Goal: Task Accomplishment & Management: Use online tool/utility

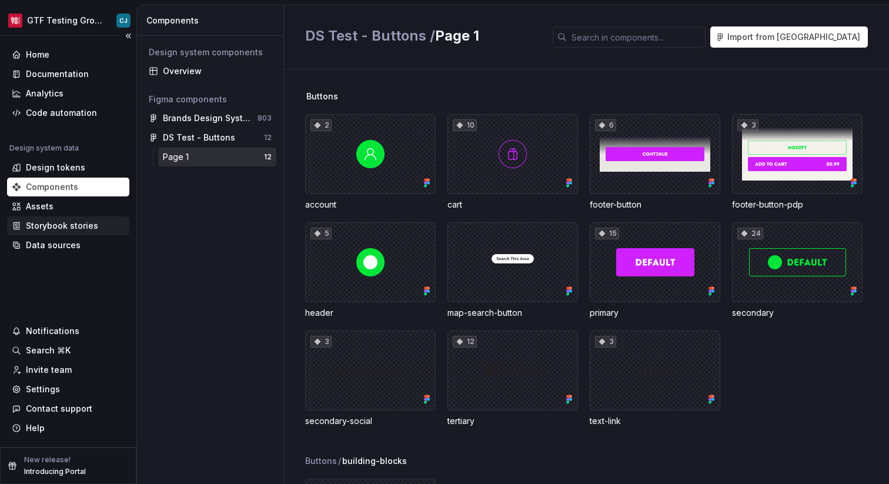
click at [72, 224] on div "Storybook stories" at bounding box center [62, 226] width 72 height 12
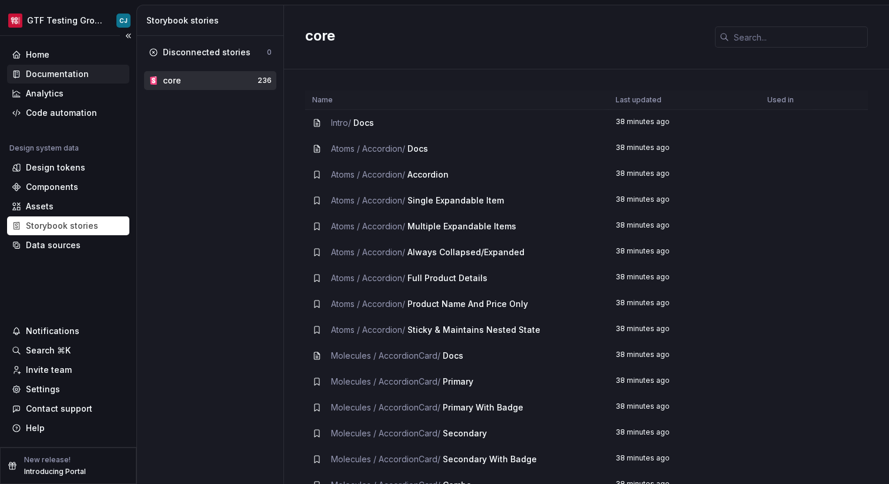
click at [54, 75] on div "Documentation" at bounding box center [57, 74] width 63 height 12
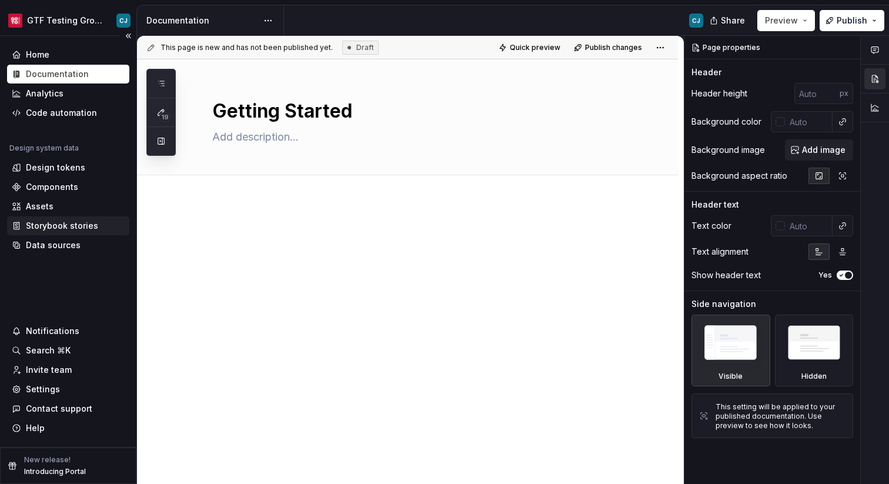
click at [88, 227] on div "Storybook stories" at bounding box center [62, 226] width 72 height 12
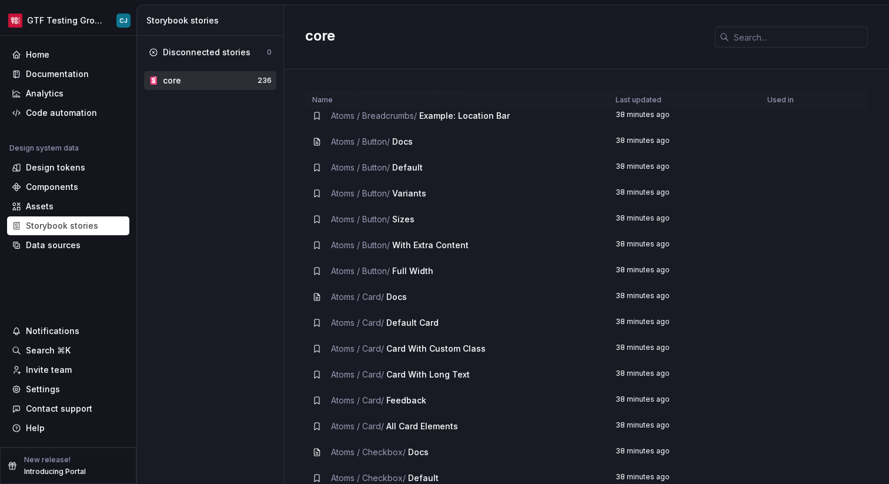
scroll to position [681, 0]
click at [73, 79] on div "Documentation" at bounding box center [57, 74] width 63 height 12
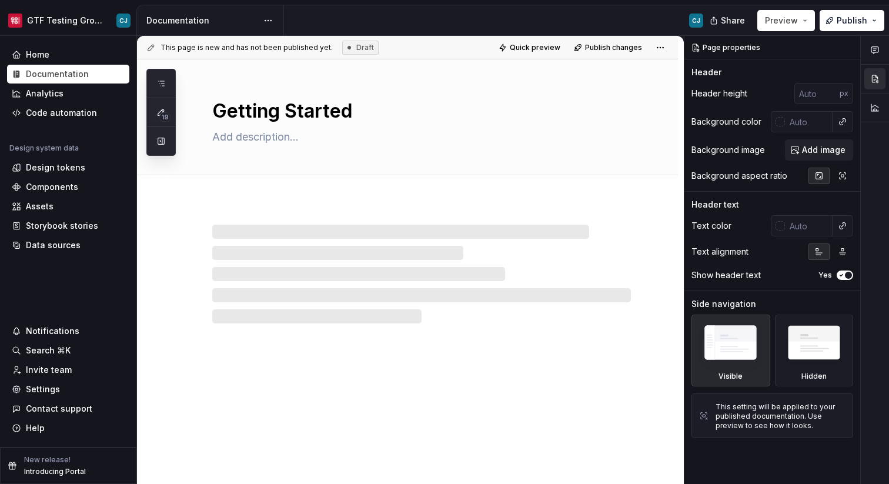
type textarea "*"
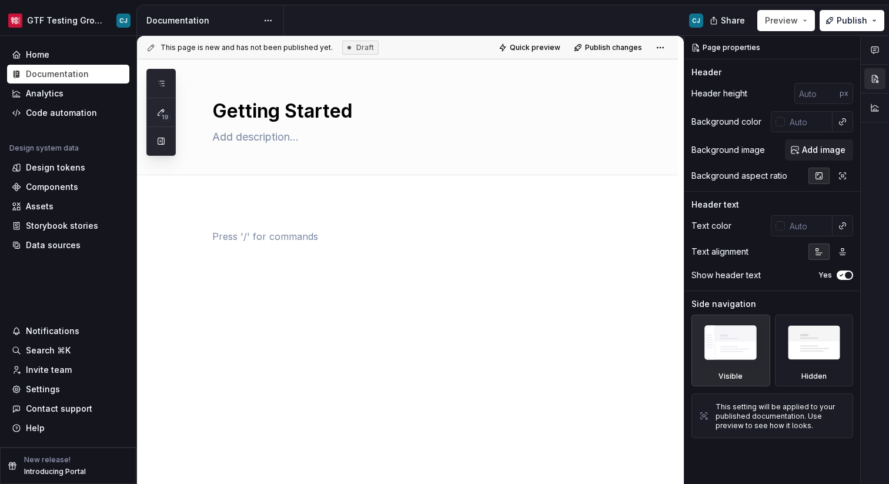
click at [301, 255] on div at bounding box center [421, 251] width 419 height 45
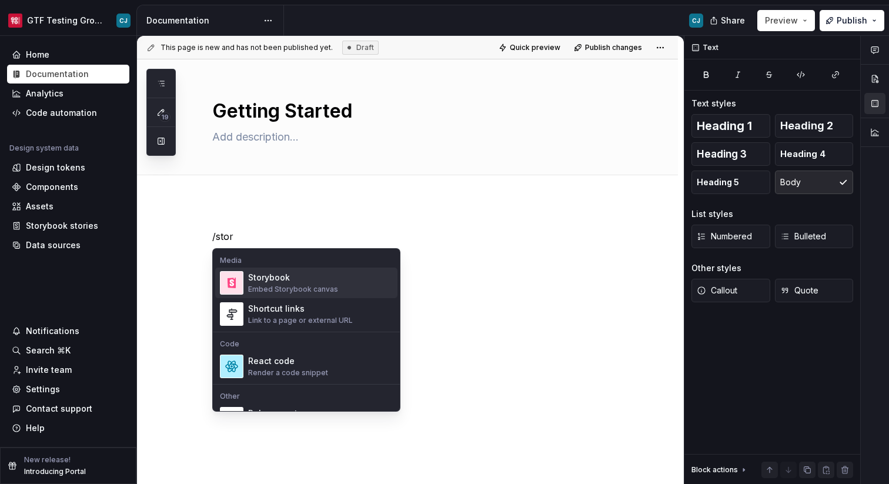
click at [308, 281] on div "Storybook" at bounding box center [293, 278] width 90 height 12
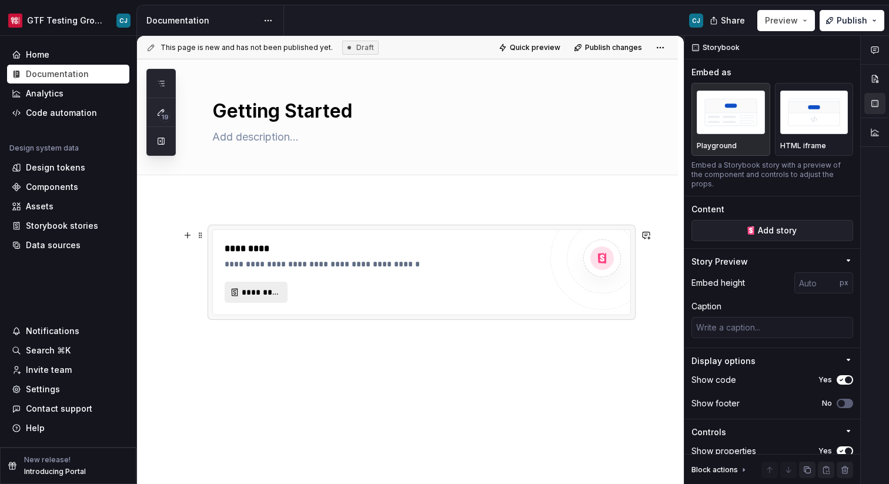
click at [264, 288] on span "*********" at bounding box center [261, 292] width 38 height 12
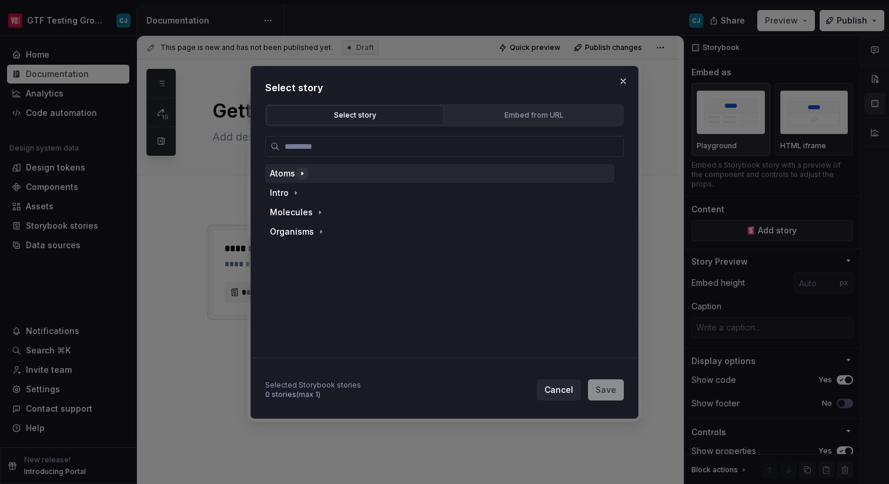
click at [304, 174] on icon "button" at bounding box center [302, 173] width 9 height 9
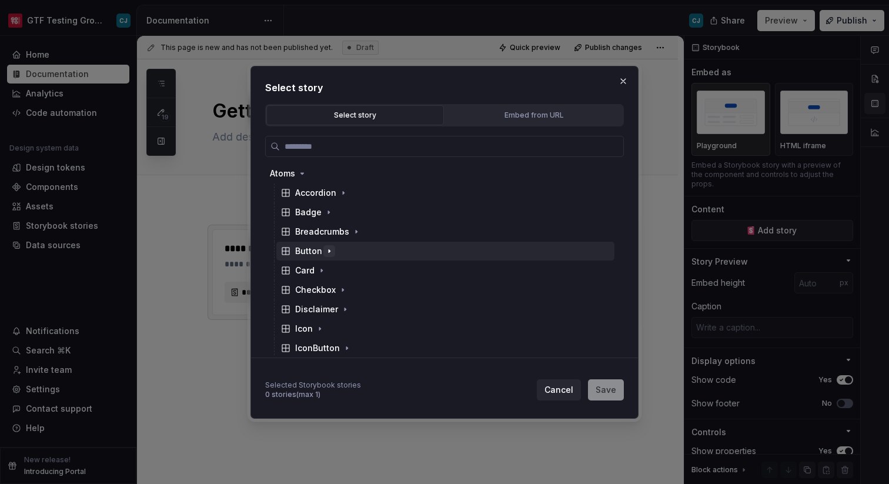
click at [328, 248] on icon "button" at bounding box center [329, 250] width 9 height 9
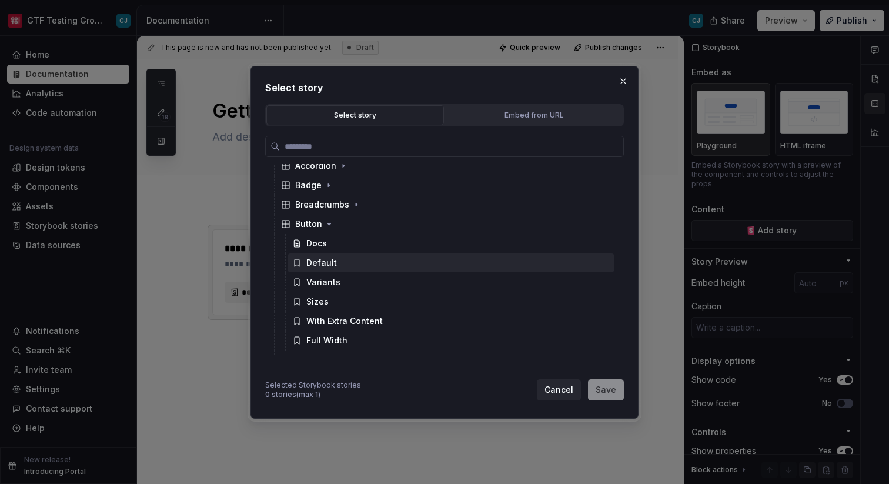
scroll to position [30, 0]
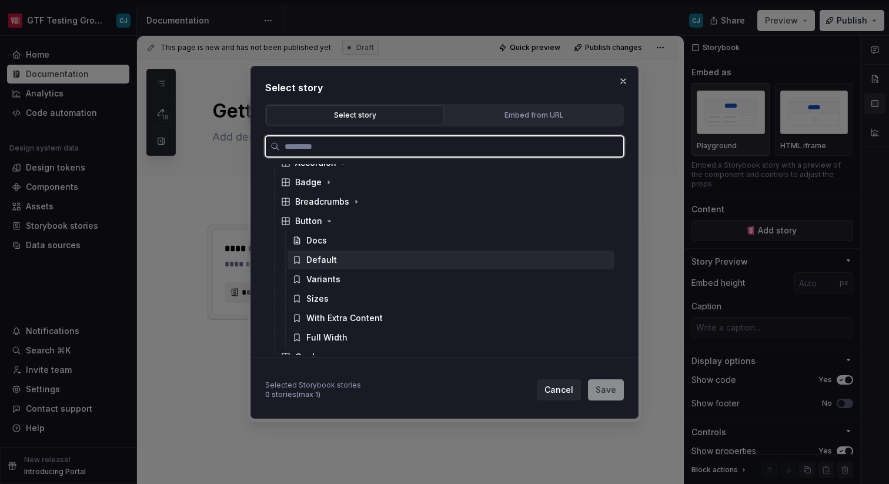
click at [335, 263] on div "Default" at bounding box center [321, 260] width 31 height 12
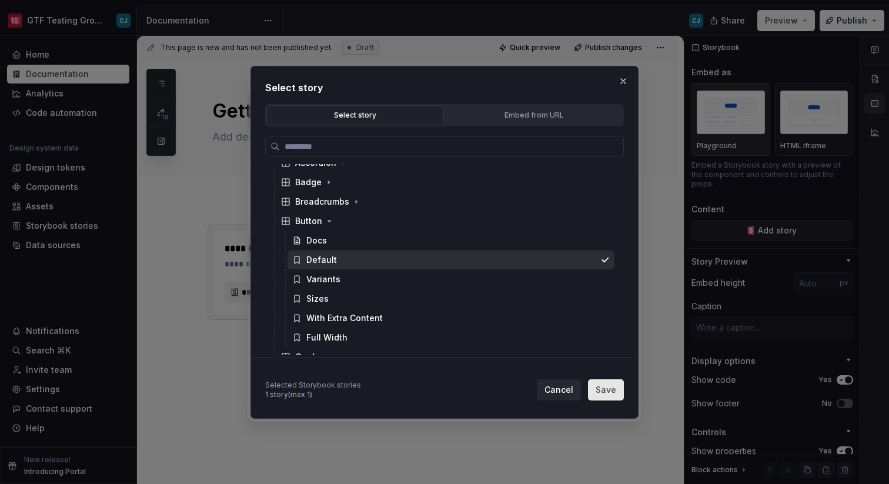
click at [606, 389] on span "Save" at bounding box center [606, 390] width 21 height 12
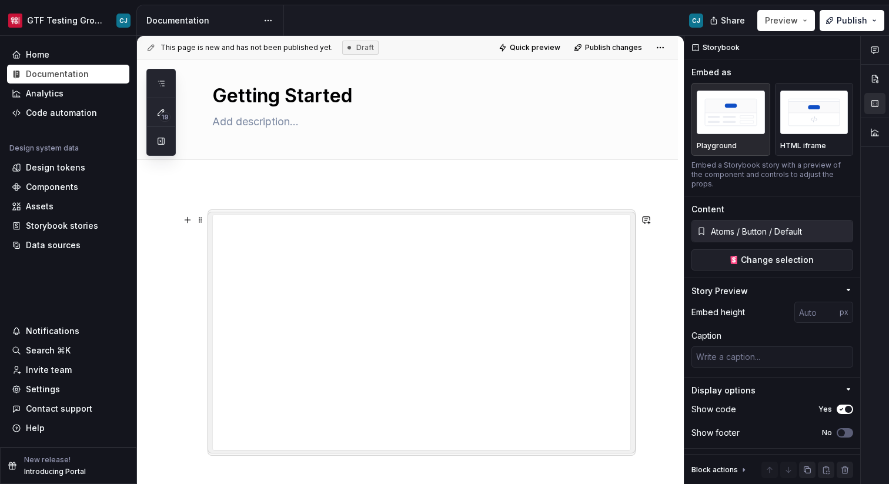
scroll to position [0, 0]
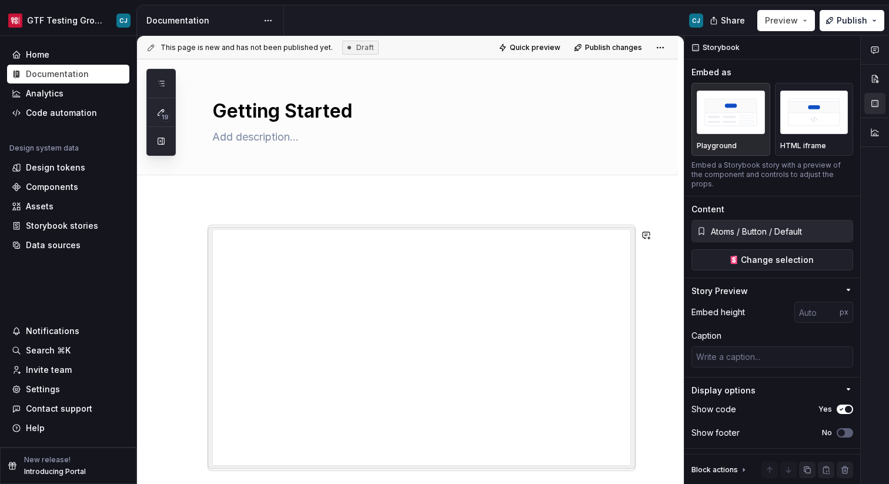
click at [279, 218] on div at bounding box center [407, 413] width 541 height 425
click at [494, 198] on div "Add tab" at bounding box center [407, 188] width 541 height 26
click at [454, 217] on div at bounding box center [407, 413] width 541 height 425
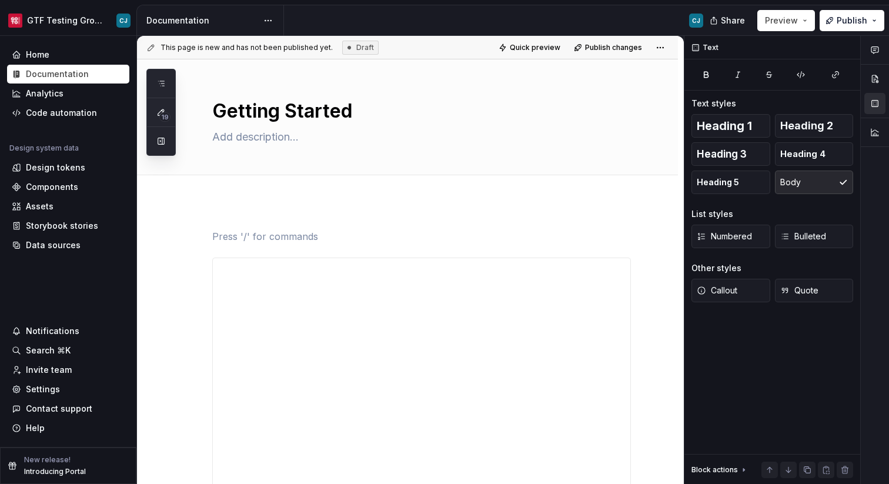
click at [435, 228] on div at bounding box center [407, 427] width 541 height 453
click at [651, 281] on div at bounding box center [407, 427] width 541 height 453
type textarea "*"
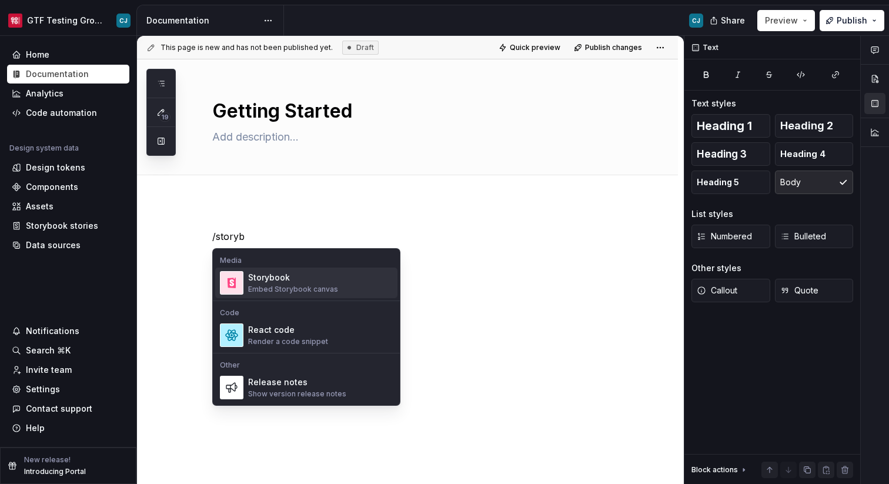
click at [282, 288] on div "Embed Storybook canvas" at bounding box center [293, 289] width 90 height 9
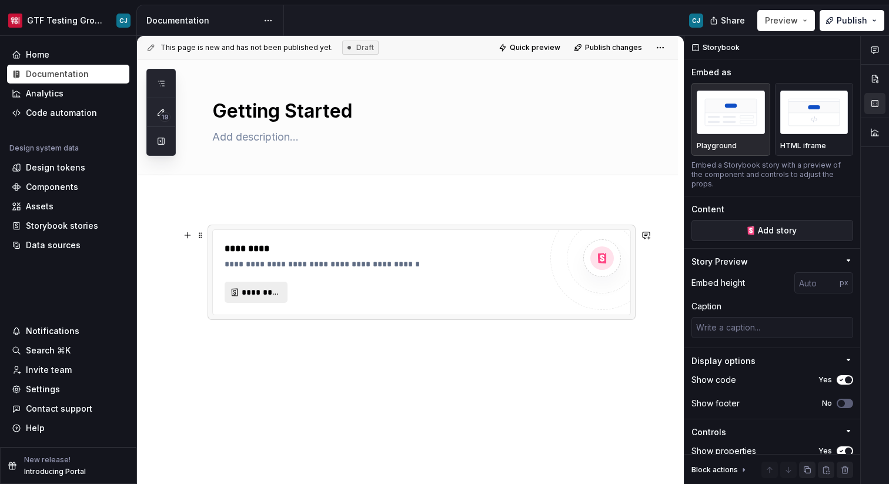
click at [269, 296] on span "*********" at bounding box center [261, 292] width 38 height 12
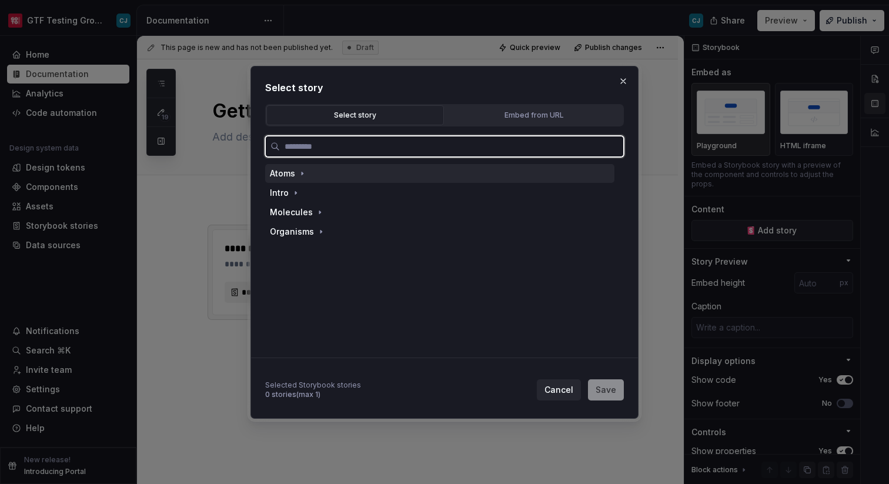
click at [324, 174] on div "Atoms" at bounding box center [439, 173] width 349 height 19
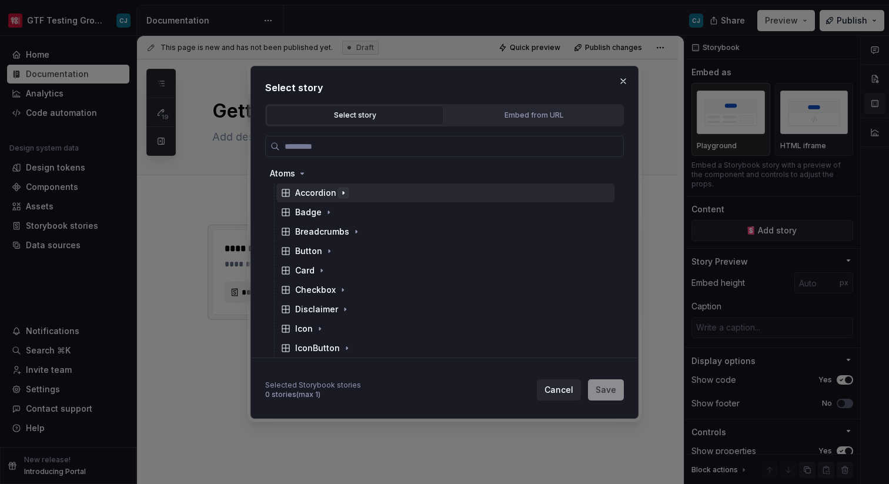
click at [346, 194] on icon "button" at bounding box center [343, 192] width 9 height 9
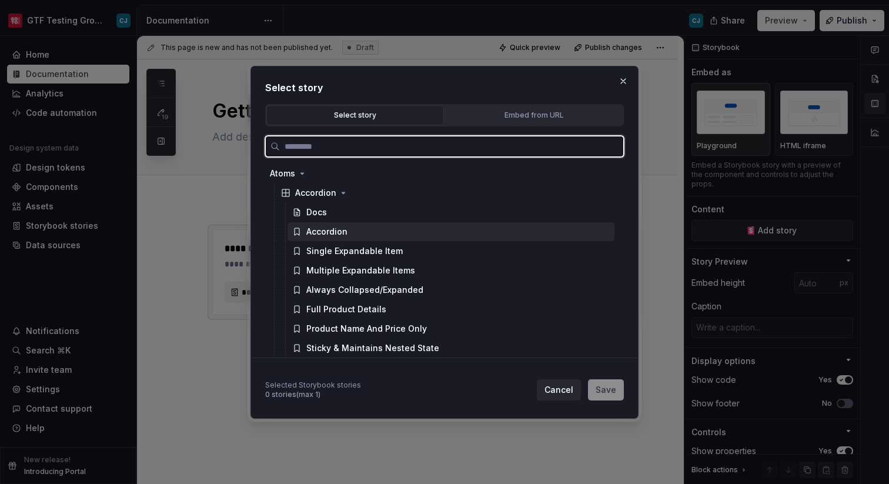
click at [359, 228] on div "Accordion" at bounding box center [451, 231] width 327 height 19
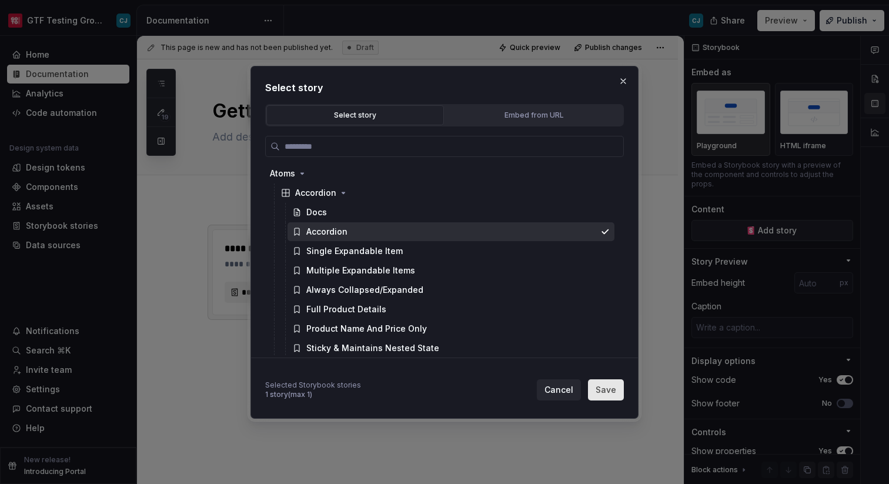
click at [621, 391] on button "Save" at bounding box center [606, 389] width 36 height 21
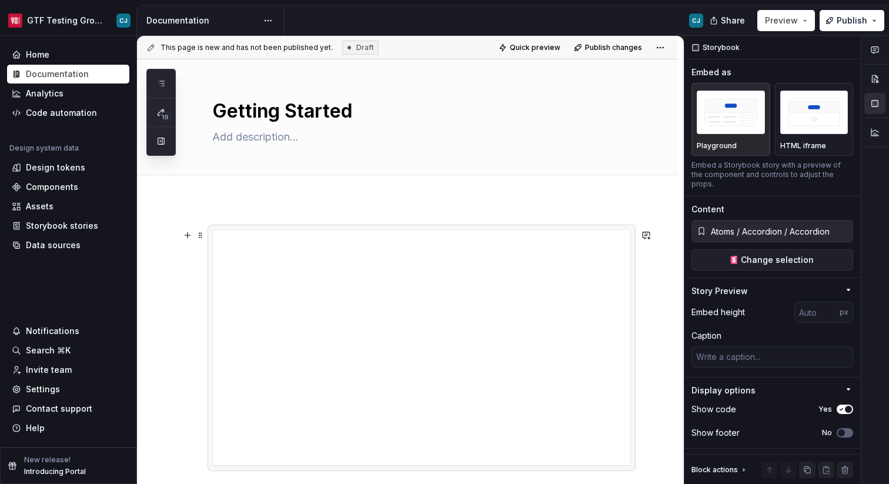
click at [664, 295] on div at bounding box center [407, 413] width 541 height 425
click at [664, 294] on div at bounding box center [407, 413] width 541 height 425
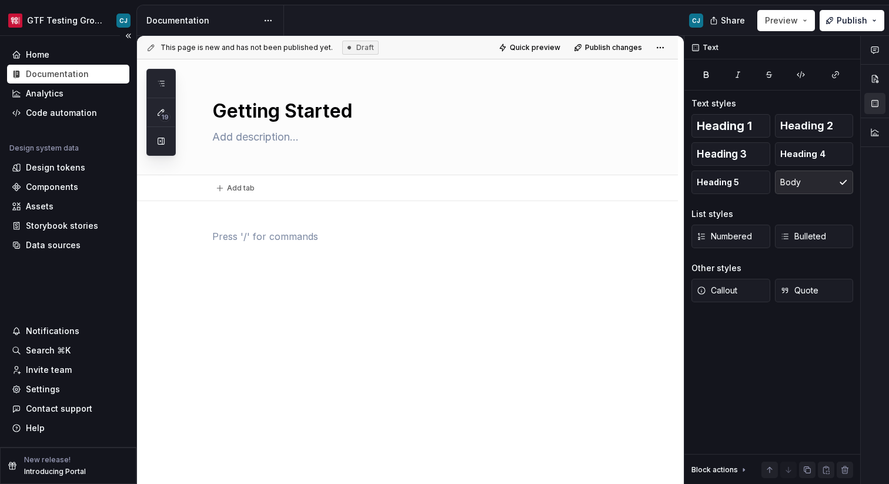
type textarea "*"
click at [55, 236] on div "Data sources" at bounding box center [68, 245] width 122 height 19
click at [62, 208] on div "Assets" at bounding box center [68, 207] width 113 height 12
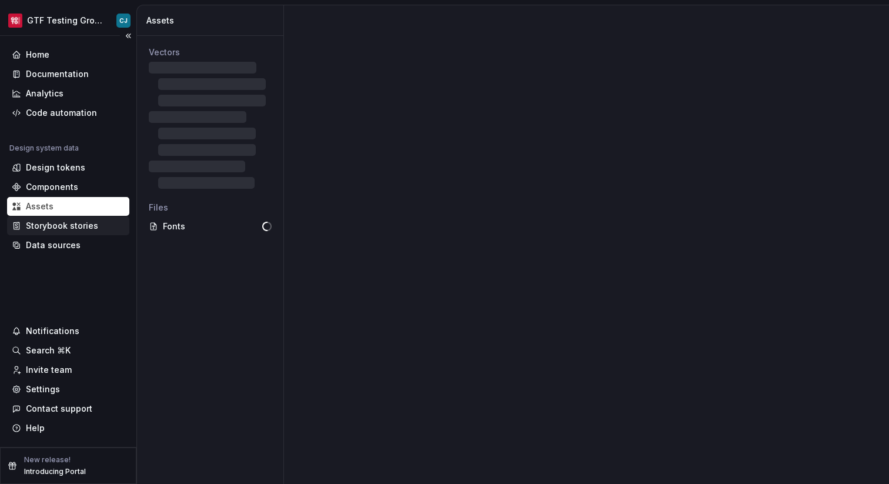
click at [65, 222] on div "Storybook stories" at bounding box center [62, 226] width 72 height 12
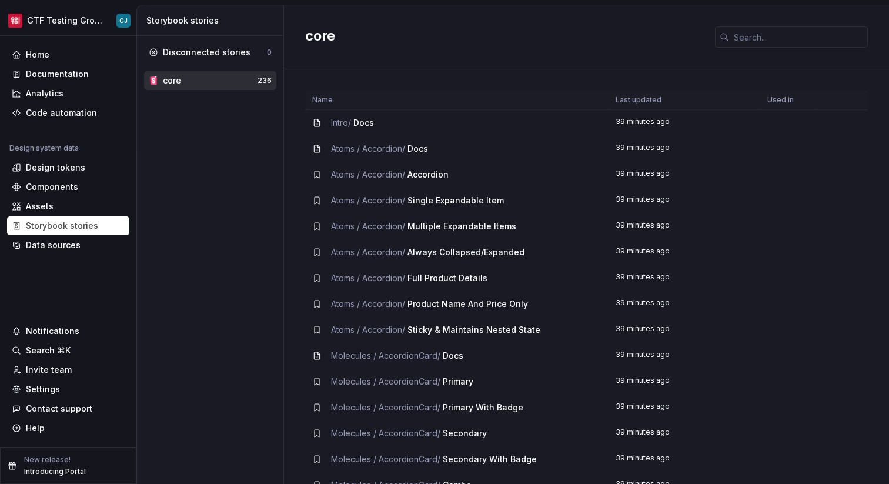
scroll to position [409, 0]
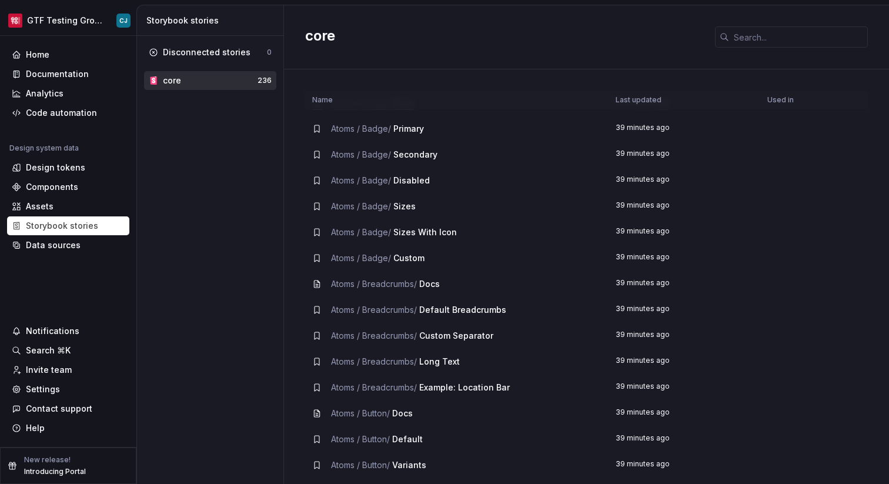
click at [395, 415] on div "Atoms / Button / Docs" at bounding box center [372, 414] width 82 height 12
click at [413, 415] on span "Docs" at bounding box center [402, 413] width 21 height 10
click at [337, 436] on span "Atoms / Button /" at bounding box center [360, 439] width 59 height 10
click at [92, 230] on div "Storybook stories" at bounding box center [62, 226] width 72 height 12
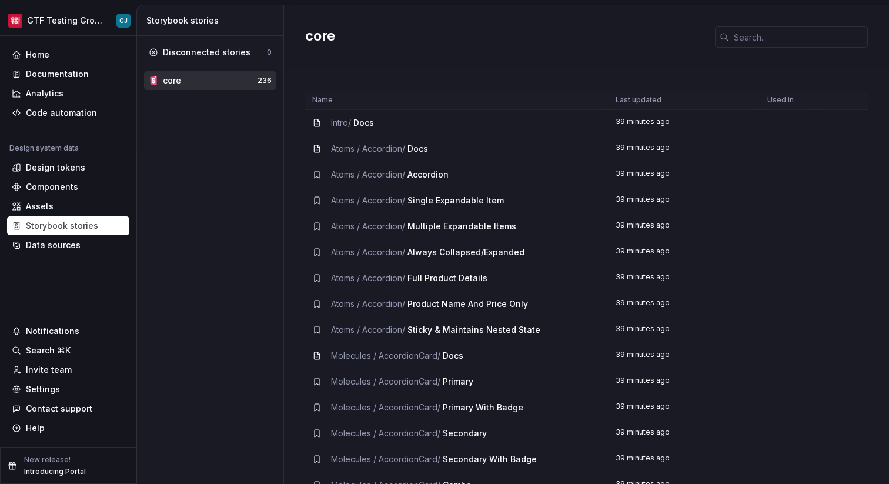
click at [405, 424] on td "Molecules / AccordionCard / Secondary" at bounding box center [457, 434] width 304 height 26
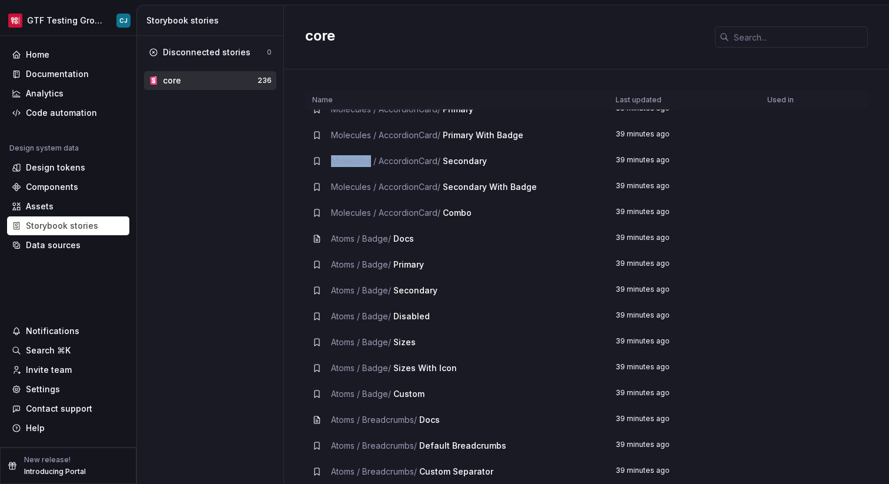
scroll to position [276, 0]
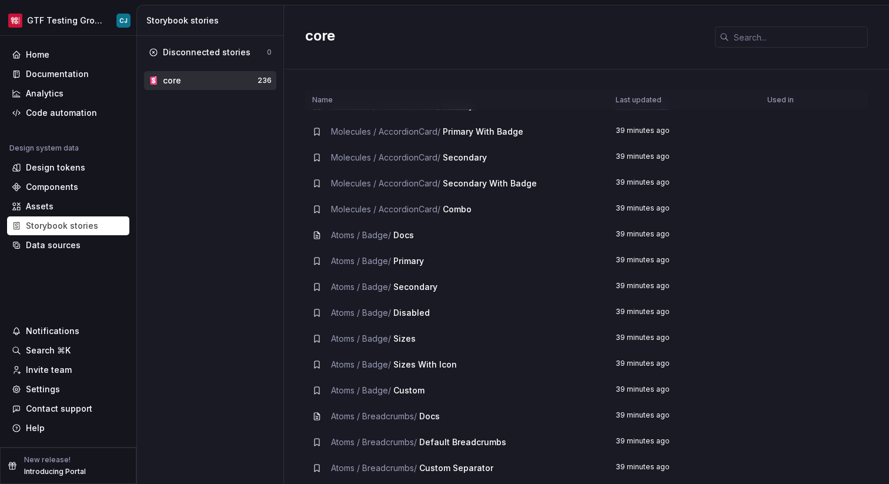
click at [384, 264] on span "Atoms / Badge /" at bounding box center [361, 261] width 60 height 10
click at [411, 295] on td "Atoms / Badge / Secondary" at bounding box center [457, 287] width 304 height 26
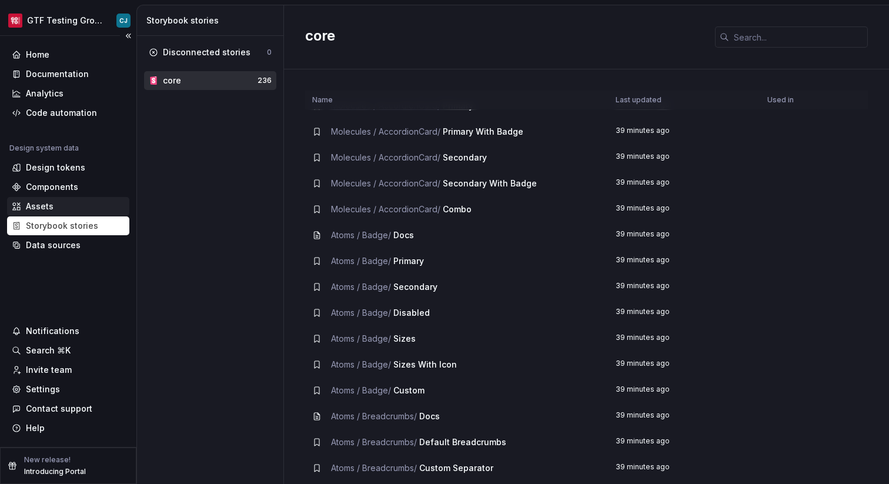
click at [60, 211] on div "Assets" at bounding box center [68, 207] width 113 height 12
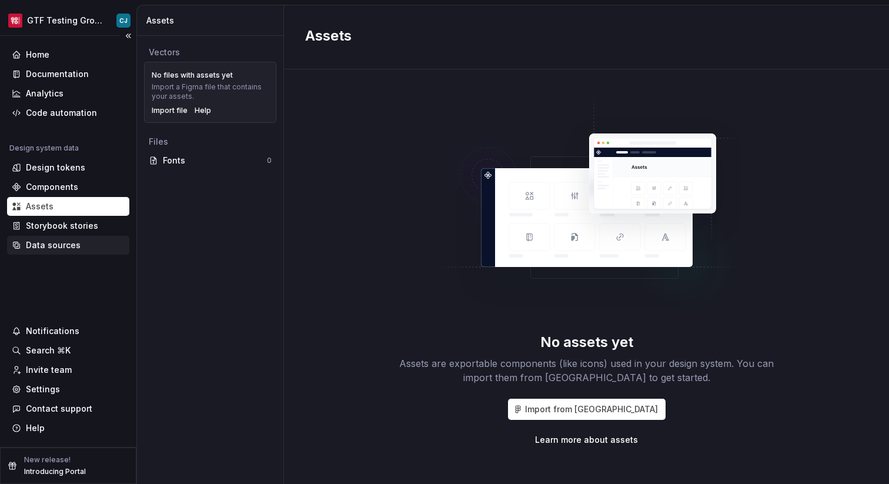
click at [78, 251] on div "Data sources" at bounding box center [68, 245] width 122 height 19
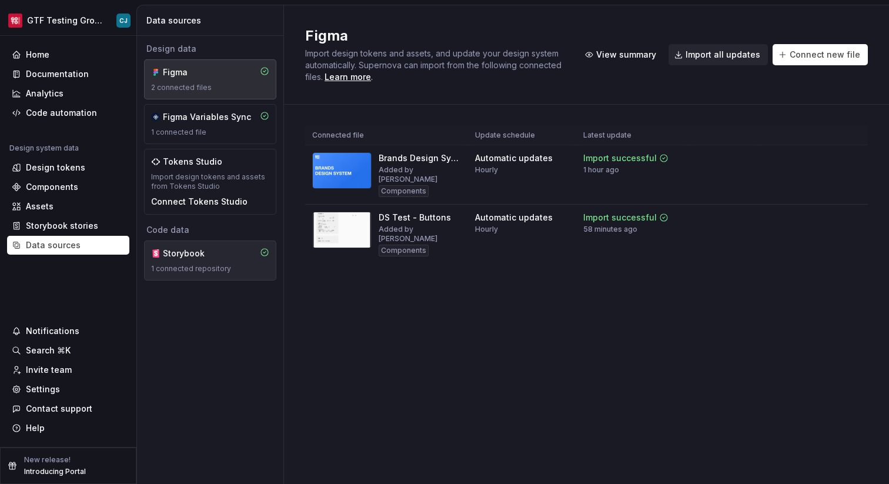
click at [219, 266] on div "1 connected repository" at bounding box center [210, 268] width 118 height 9
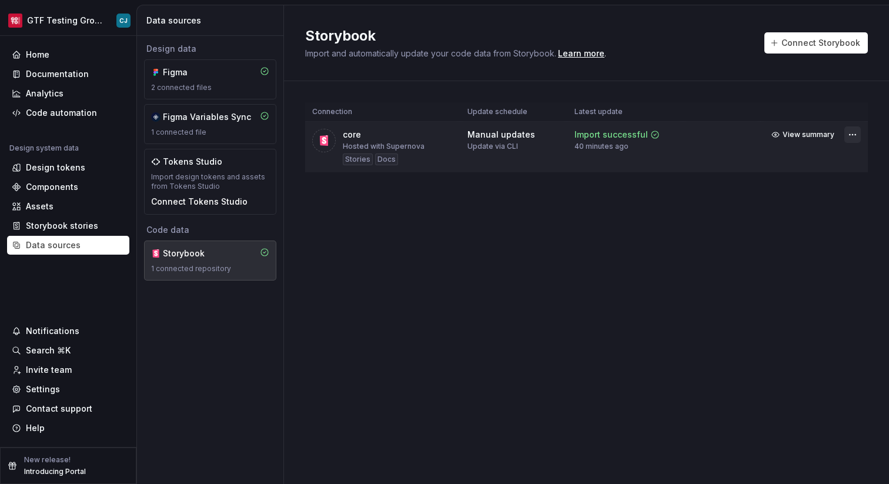
click at [860, 138] on html "GTF Testing Grounds CJ Home Documentation Analytics Code automation Design syst…" at bounding box center [444, 242] width 889 height 484
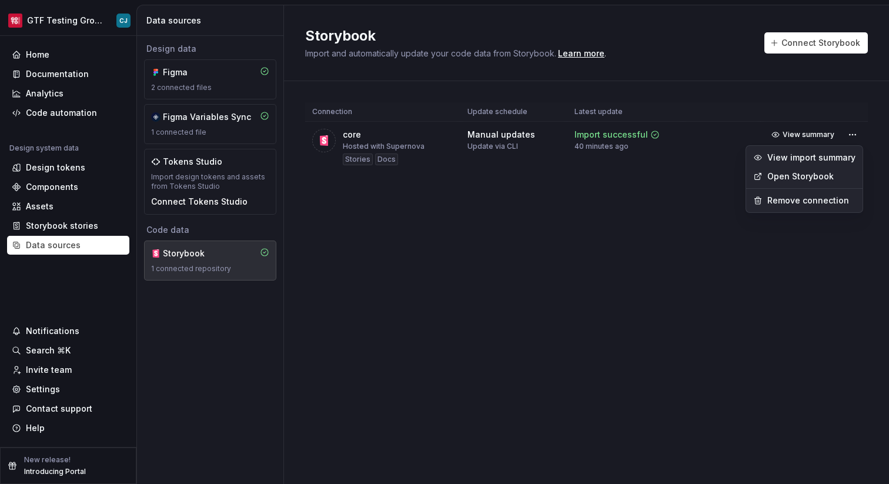
click at [826, 177] on link "Open Storybook" at bounding box center [812, 177] width 88 height 12
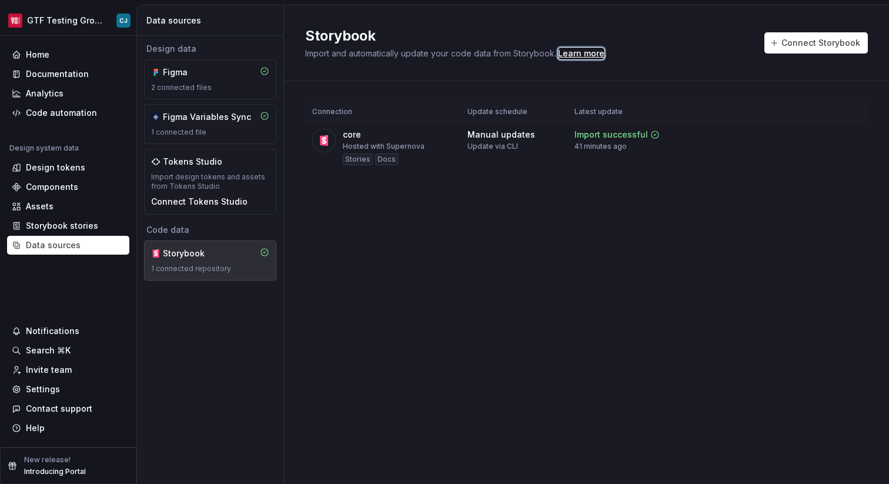
click at [585, 55] on div "Learn more" at bounding box center [581, 54] width 46 height 12
click at [817, 133] on span "View summary" at bounding box center [809, 134] width 52 height 9
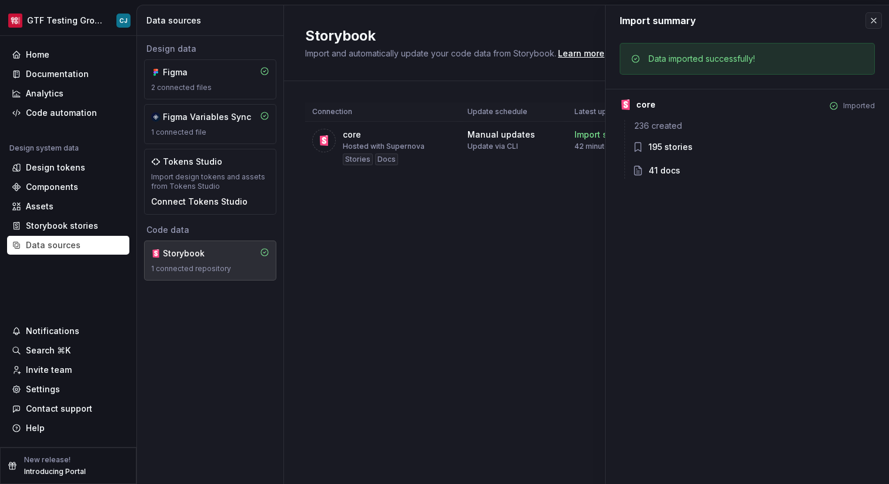
click at [485, 224] on div "Storybook Import and automatically update your code data from Storybook. Learn …" at bounding box center [586, 244] width 605 height 479
click at [554, 221] on div "Storybook Import and automatically update your code data from Storybook. Learn …" at bounding box center [586, 244] width 605 height 479
click at [873, 14] on button "button" at bounding box center [874, 20] width 16 height 16
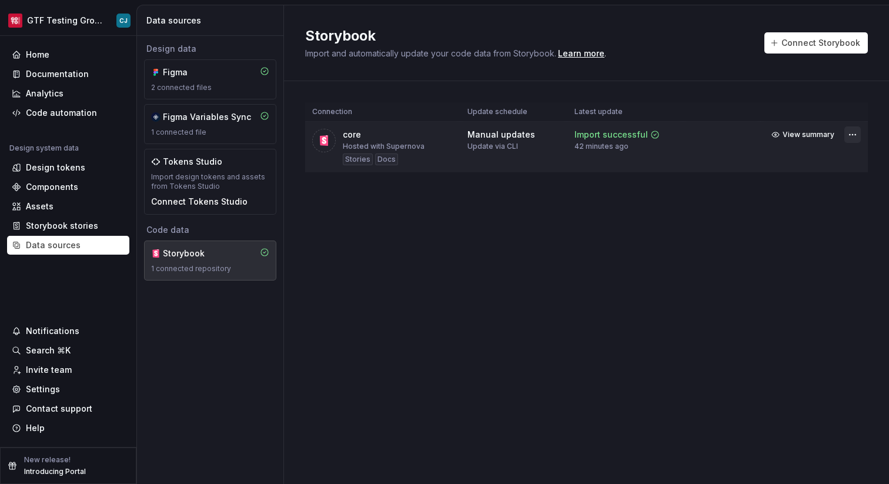
click at [855, 135] on html "GTF Testing Grounds CJ Home Documentation Analytics Code automation Design syst…" at bounding box center [444, 242] width 889 height 484
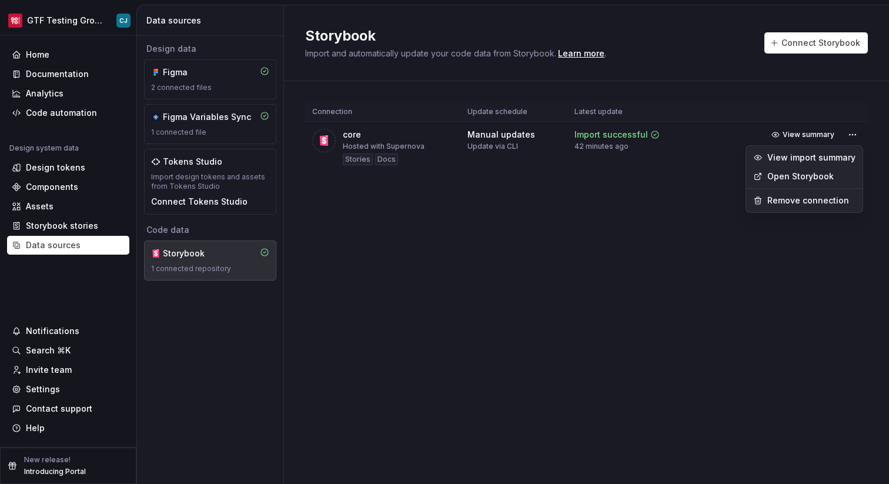
click at [835, 176] on link "Open Storybook" at bounding box center [812, 177] width 88 height 12
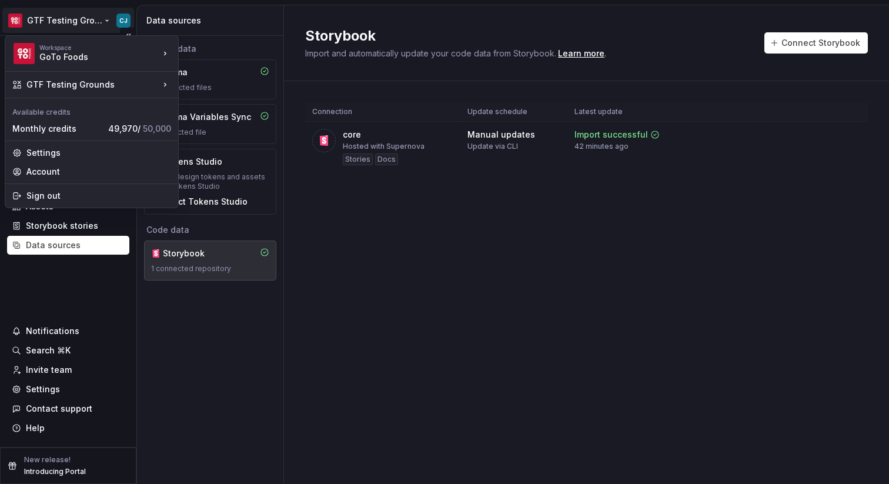
click at [91, 18] on html "GTF Testing Grounds CJ Home Documentation Analytics Code automation Design syst…" at bounding box center [444, 242] width 889 height 484
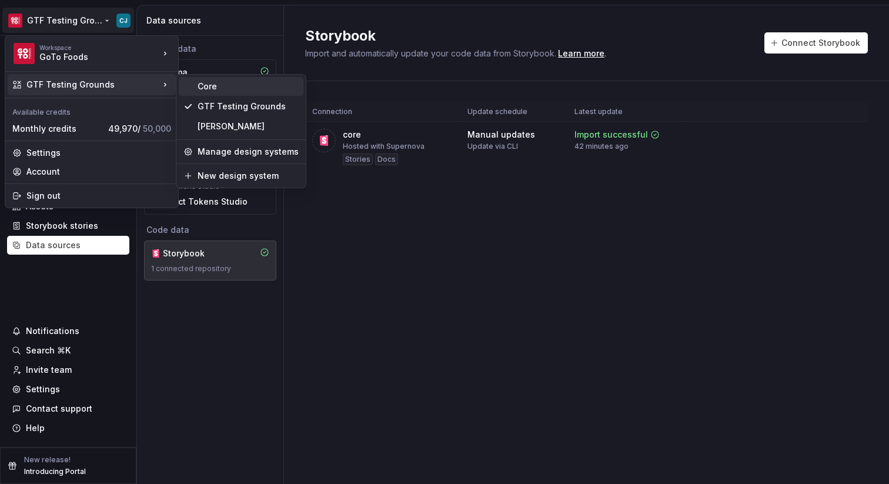
click at [210, 84] on div "Core" at bounding box center [248, 87] width 101 height 12
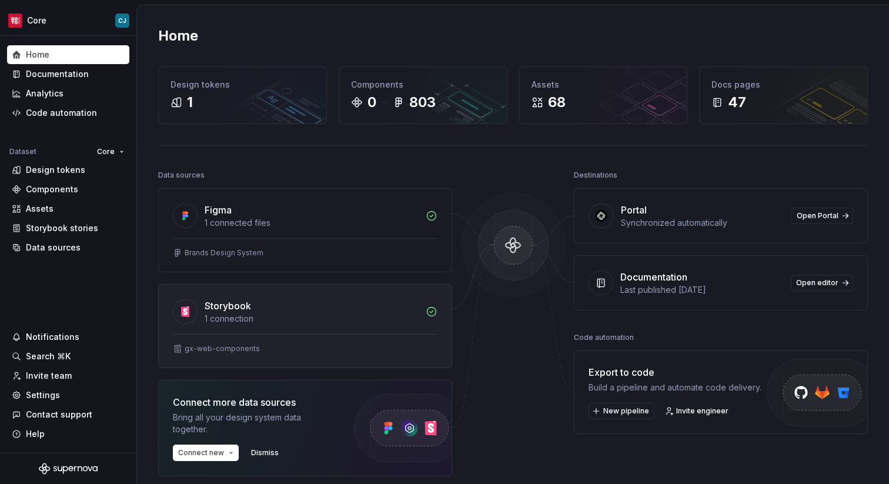
click at [348, 307] on div "Storybook" at bounding box center [312, 306] width 214 height 14
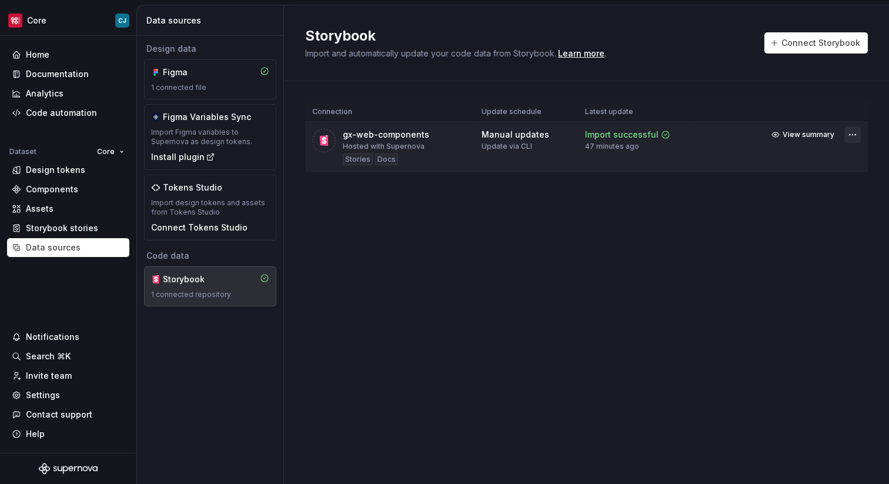
click at [858, 138] on html "Core CJ Home Documentation Analytics Code automation Dataset Core Design tokens…" at bounding box center [444, 242] width 889 height 484
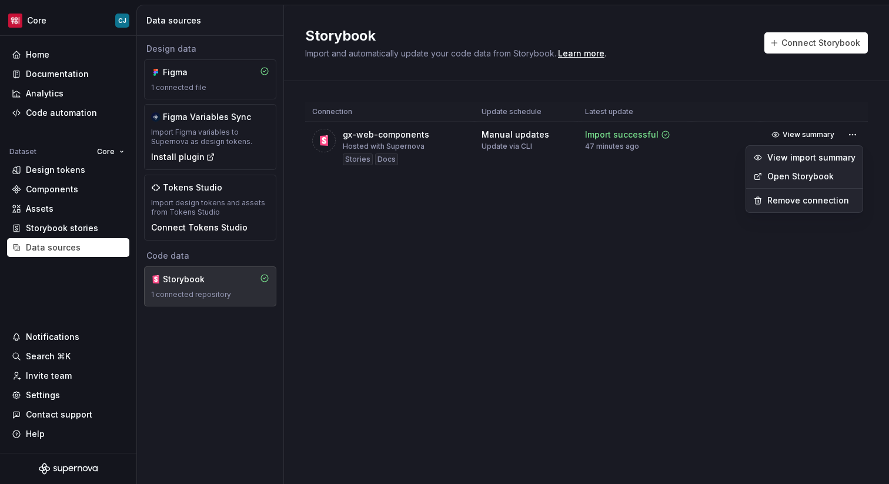
click at [831, 179] on link "Open Storybook" at bounding box center [812, 177] width 88 height 12
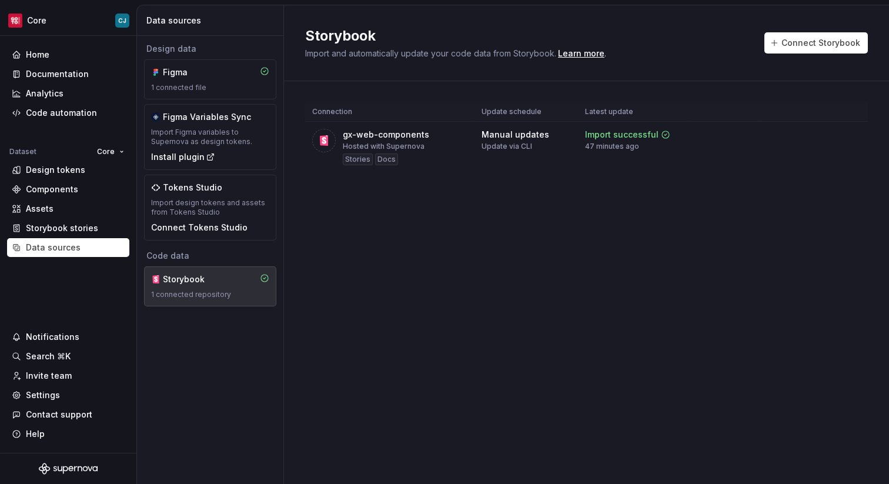
click at [849, 191] on div "Connection Update schedule Latest update gx-web-components Hosted with Supernov…" at bounding box center [586, 149] width 563 height 136
click at [857, 134] on html "Core CJ Home Documentation Analytics Code automation Dataset Core Design tokens…" at bounding box center [444, 242] width 889 height 484
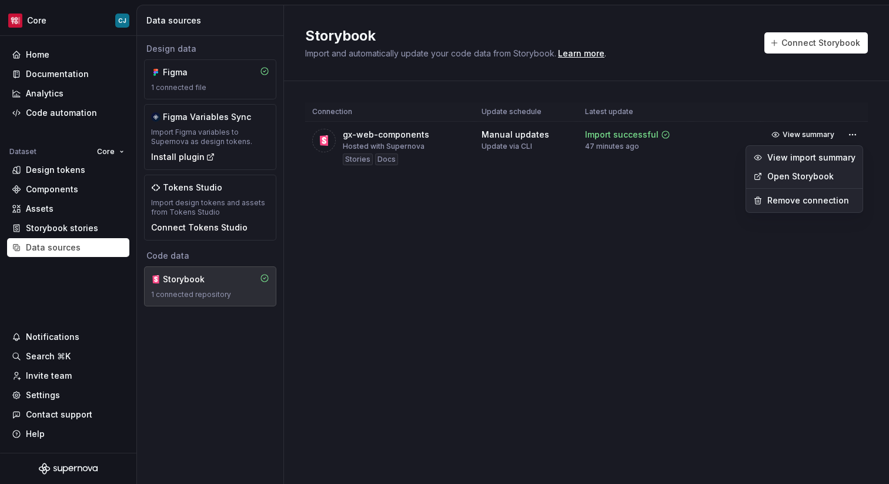
click at [823, 173] on link "Open Storybook" at bounding box center [812, 177] width 88 height 12
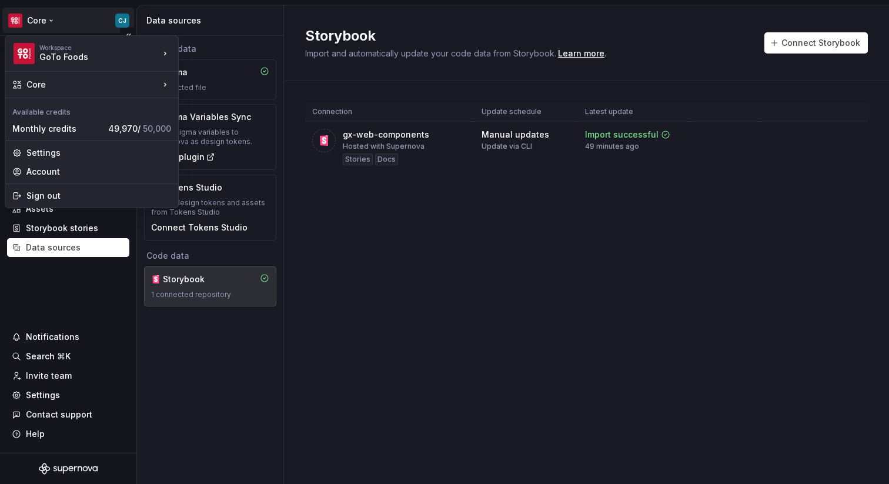
click at [48, 18] on html "Core CJ Home Documentation Analytics Code automation Dataset Core Design tokens…" at bounding box center [444, 242] width 889 height 484
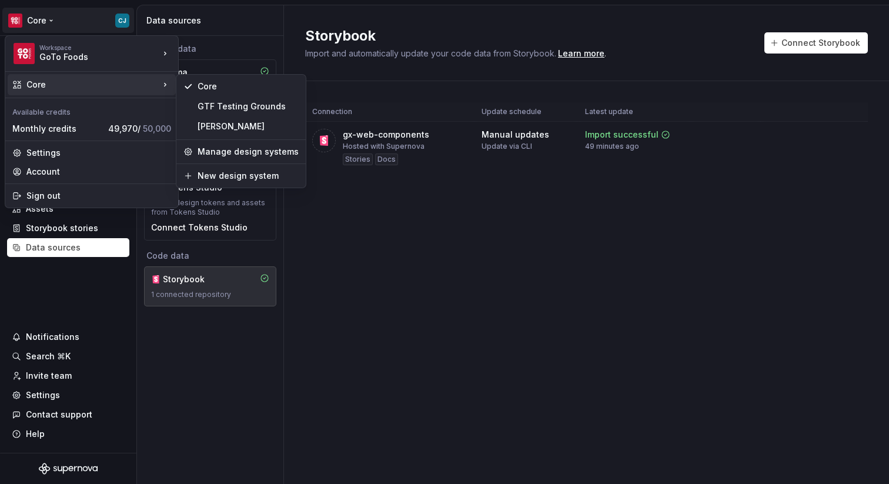
click at [91, 90] on div "Core" at bounding box center [92, 85] width 133 height 12
click at [235, 101] on div "GTF Testing Grounds" at bounding box center [248, 107] width 101 height 12
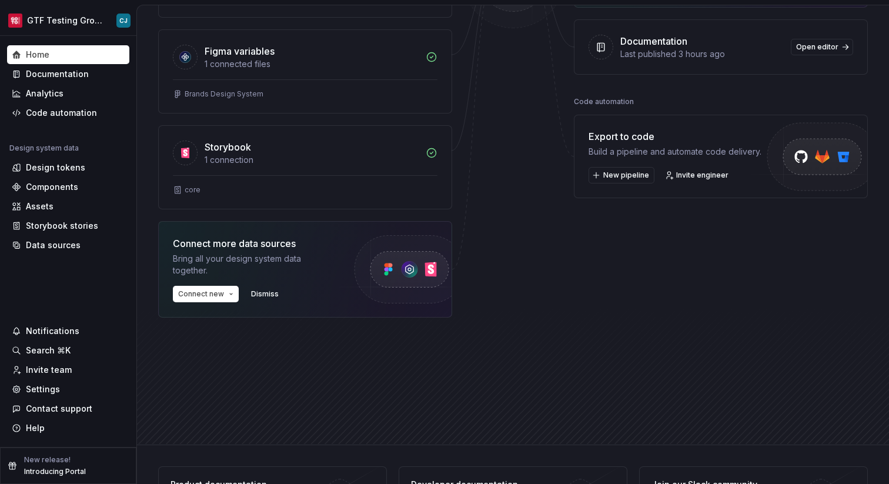
scroll to position [270, 0]
click at [396, 178] on div "core" at bounding box center [305, 191] width 293 height 34
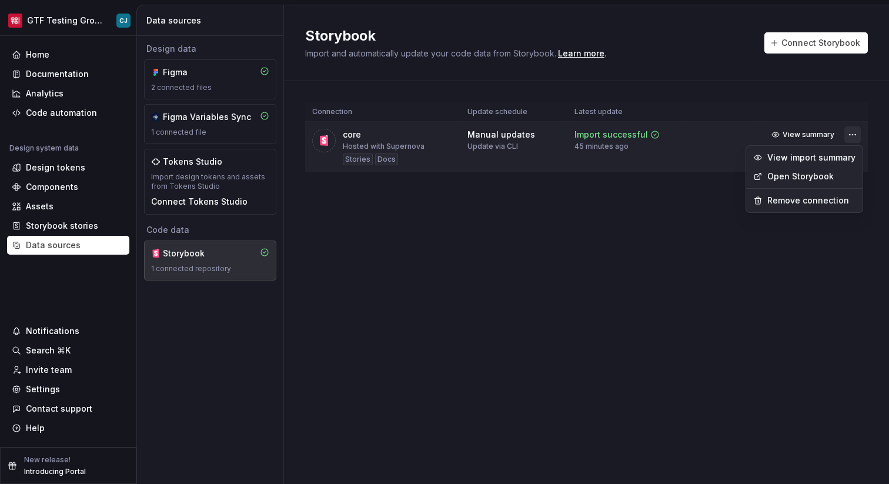
click at [848, 134] on html "GTF Testing Grounds CJ Home Documentation Analytics Code automation Design syst…" at bounding box center [444, 242] width 889 height 484
click at [835, 154] on div "View import summary" at bounding box center [812, 158] width 88 height 12
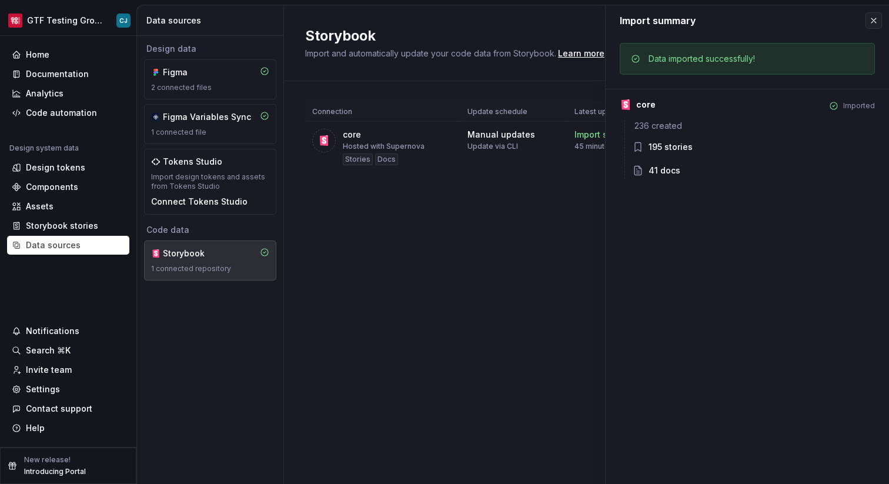
click at [433, 226] on div "Storybook Import and automatically update your code data from Storybook. Learn …" at bounding box center [586, 244] width 605 height 479
click at [541, 237] on div "Storybook Import and automatically update your code data from Storybook. Learn …" at bounding box center [586, 244] width 605 height 479
click at [874, 22] on button "button" at bounding box center [874, 20] width 16 height 16
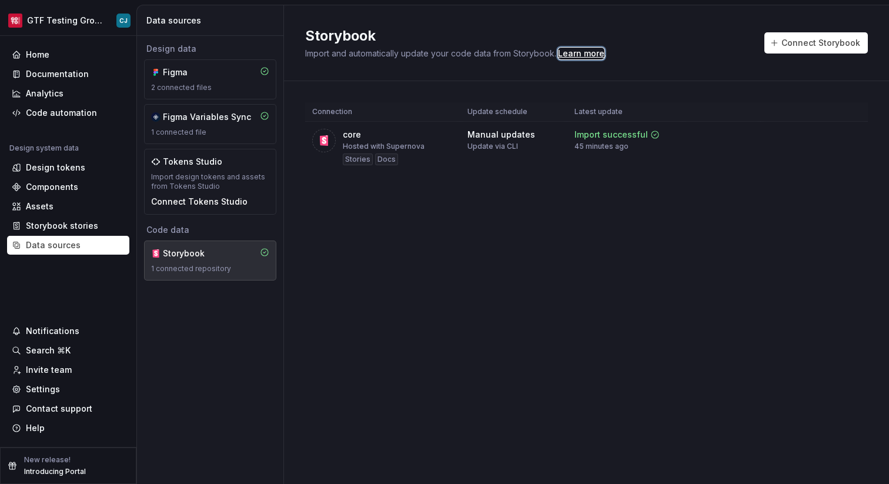
click at [590, 52] on div "Learn more" at bounding box center [581, 54] width 46 height 12
click at [811, 35] on button "Connect Storybook" at bounding box center [817, 42] width 104 height 21
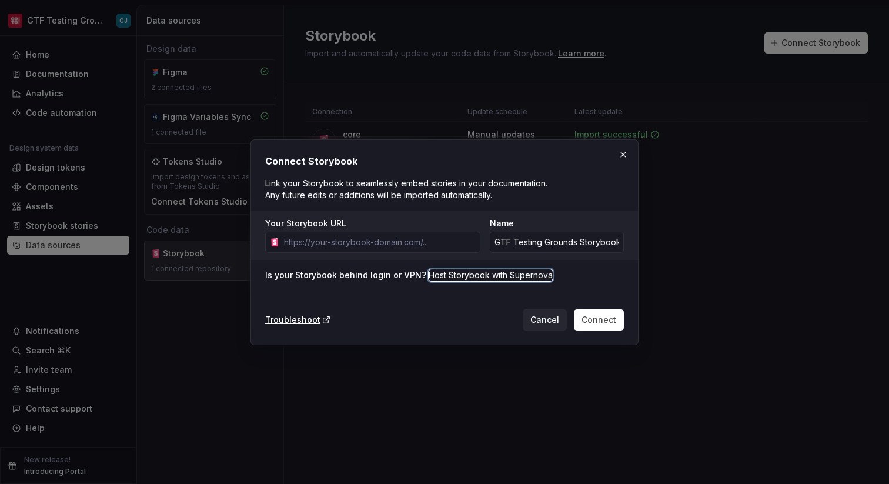
click at [474, 276] on div "Host Storybook with Supernova" at bounding box center [491, 275] width 124 height 12
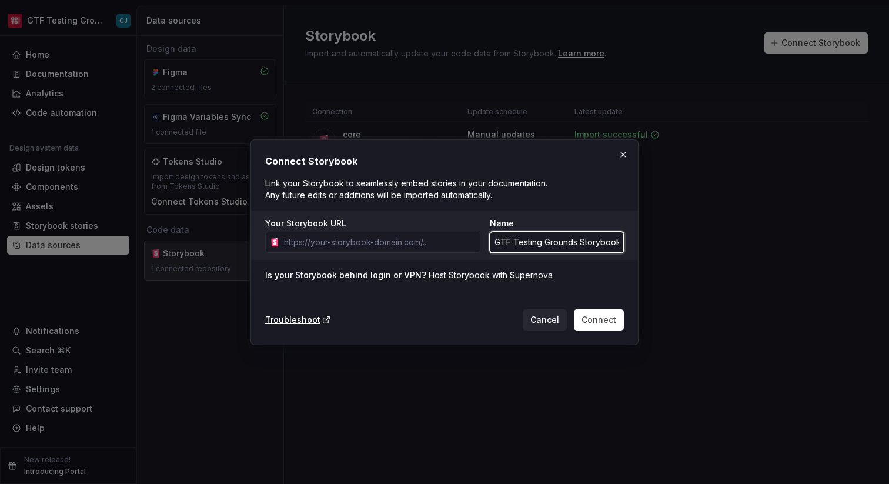
click at [498, 236] on input "GTF Testing Grounds Storybook" at bounding box center [557, 242] width 134 height 21
click at [532, 203] on div "Connect Storybook Link your Storybook to seamlessly embed stories in your docum…" at bounding box center [444, 242] width 359 height 176
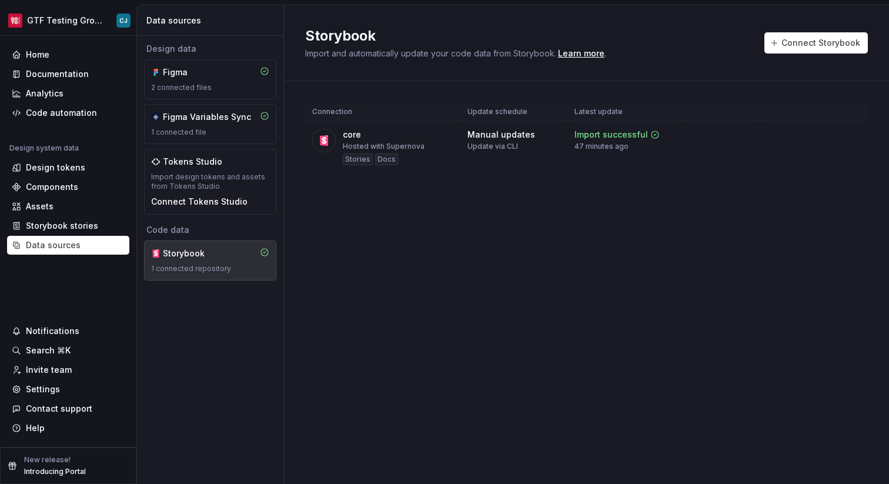
click at [58, 15] on html "GTF Testing Grounds CJ Home Documentation Analytics Code automation Design syst…" at bounding box center [444, 242] width 889 height 484
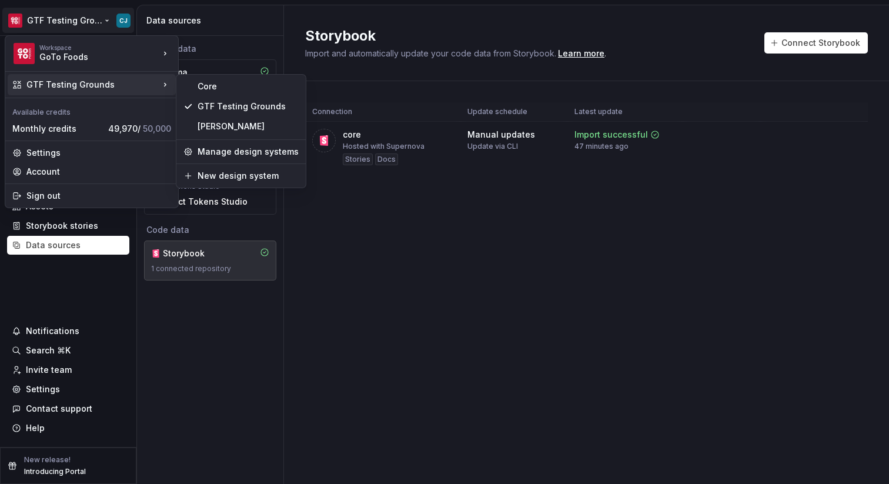
click at [356, 239] on html "GTF Testing Grounds CJ Home Documentation Analytics Code automation Design syst…" at bounding box center [444, 242] width 889 height 484
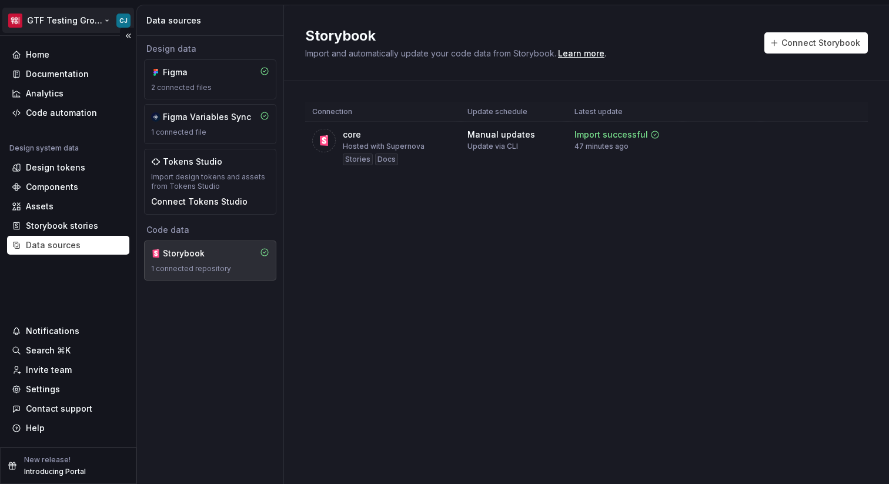
click at [77, 13] on html "GTF Testing Grounds CJ Home Documentation Analytics Code automation Design syst…" at bounding box center [444, 242] width 889 height 484
click at [441, 270] on html "GTF Testing Grounds CJ Home Documentation Analytics Code automation Design syst…" at bounding box center [444, 242] width 889 height 484
click at [859, 133] on html "GTF Testing Grounds CJ Home Documentation Analytics Code automation Design syst…" at bounding box center [444, 242] width 889 height 484
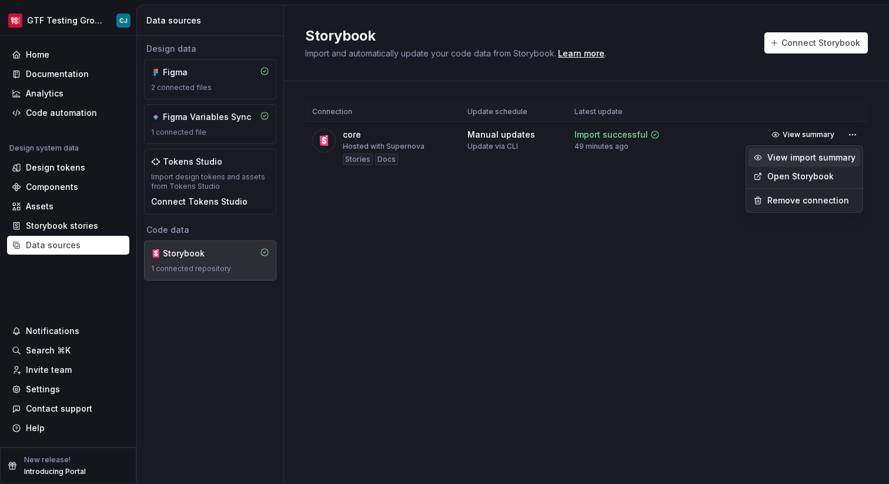
click at [845, 158] on div "View import summary" at bounding box center [812, 158] width 88 height 12
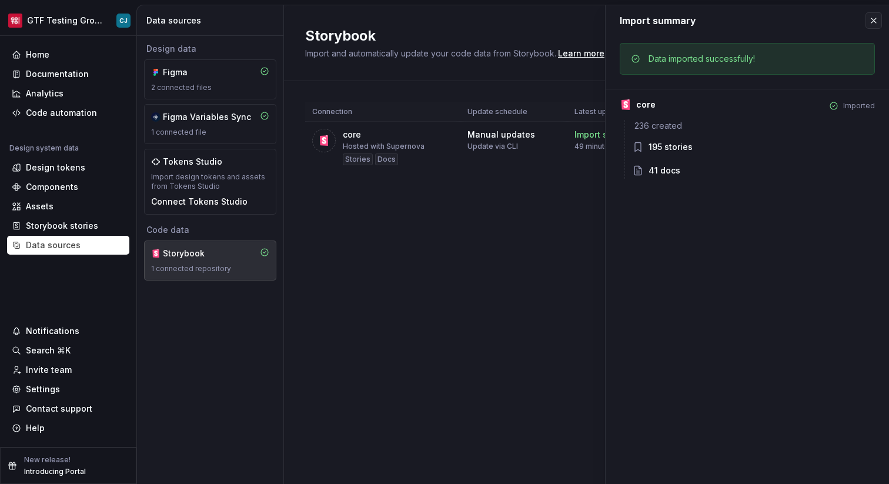
click at [828, 228] on div "Import summary Import summary Data imported successfully! core Imported 236 cre…" at bounding box center [748, 244] width 284 height 479
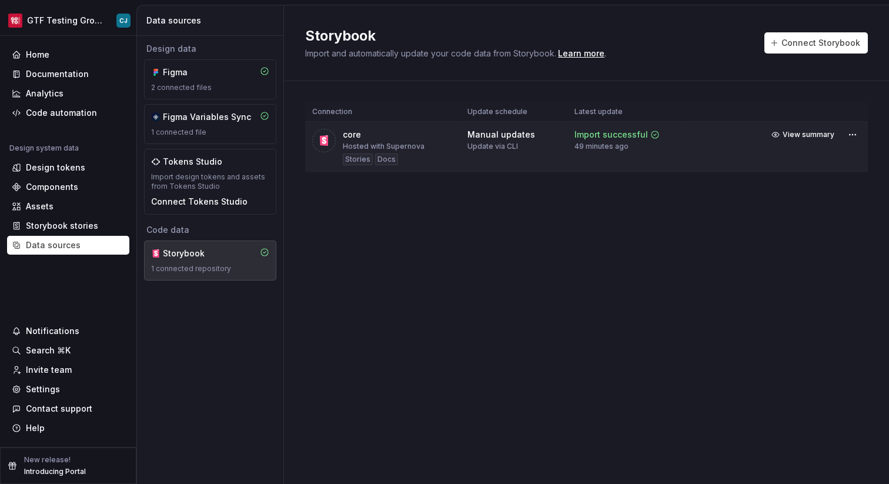
click at [531, 154] on td "Manual updates Update via CLI" at bounding box center [514, 147] width 107 height 51
click at [72, 19] on html "GTF Testing Grounds CJ Home Documentation Analytics Code automation Design syst…" at bounding box center [444, 242] width 889 height 484
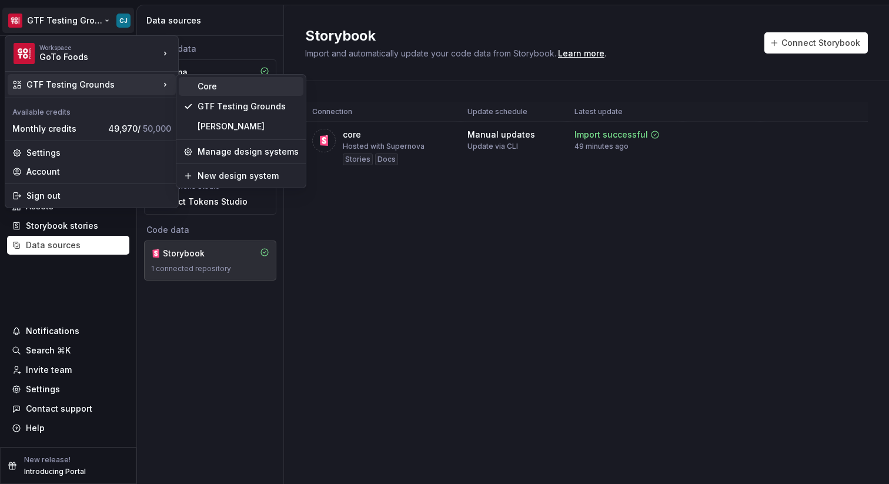
click at [220, 85] on div "Core" at bounding box center [248, 87] width 101 height 12
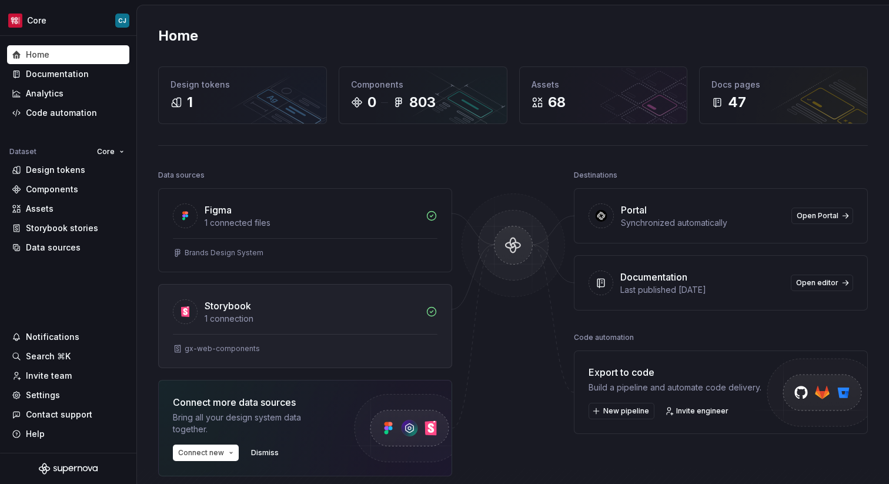
click at [274, 299] on div "Storybook" at bounding box center [312, 306] width 214 height 14
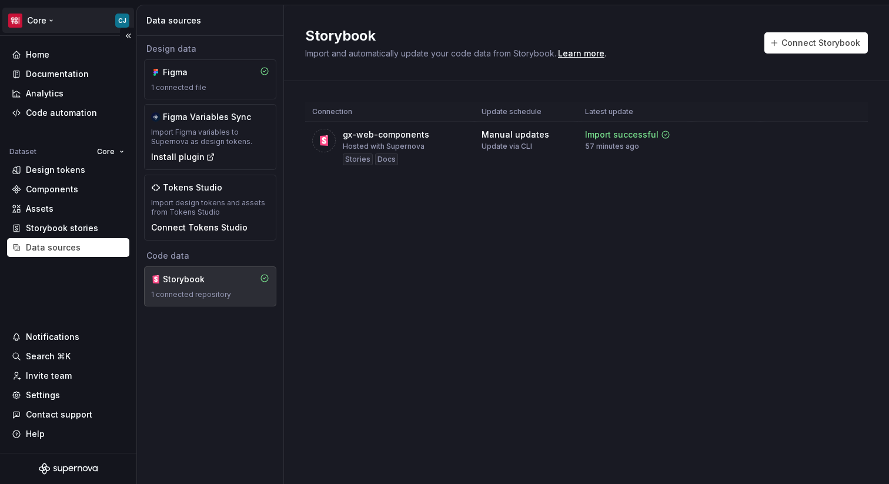
click at [53, 18] on html "Core CJ Home Documentation Analytics Code automation Dataset Core Design tokens…" at bounding box center [444, 242] width 889 height 484
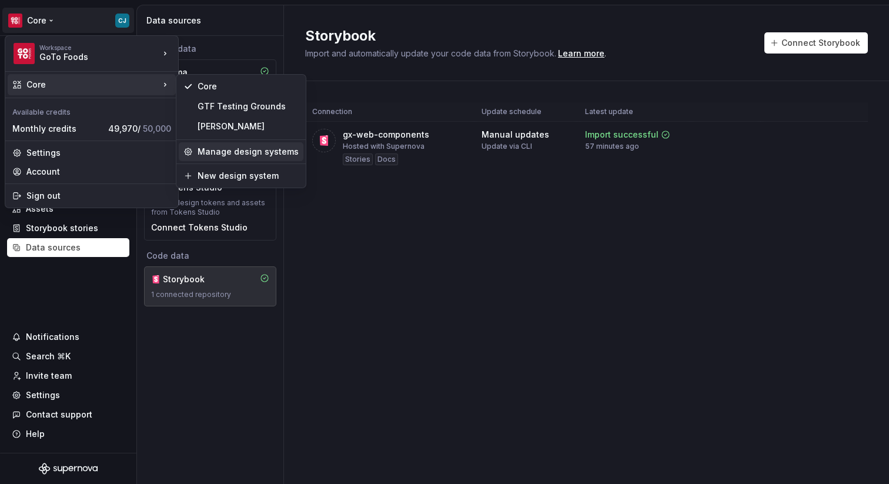
click at [257, 143] on div "Manage design systems" at bounding box center [241, 151] width 125 height 19
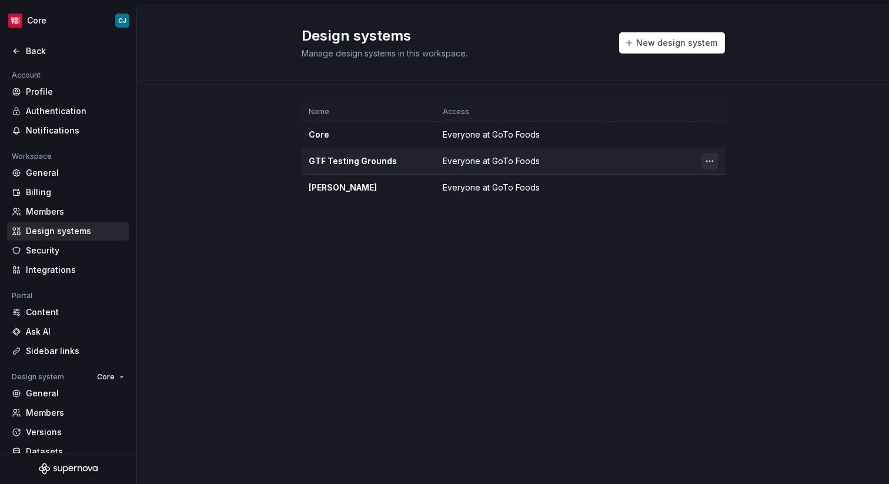
click at [712, 163] on html "Core CJ Back Account Profile Authentication Notifications Workspace General Bil…" at bounding box center [444, 242] width 889 height 484
click at [727, 204] on div "Design system settings" at bounding box center [780, 203] width 112 height 12
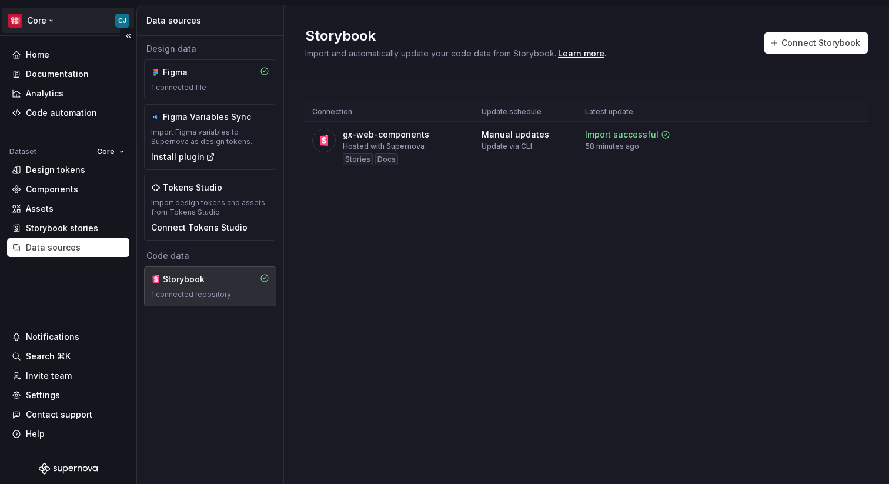
click at [61, 18] on html "Core CJ Home Documentation Analytics Code automation Dataset Core Design tokens…" at bounding box center [444, 242] width 889 height 484
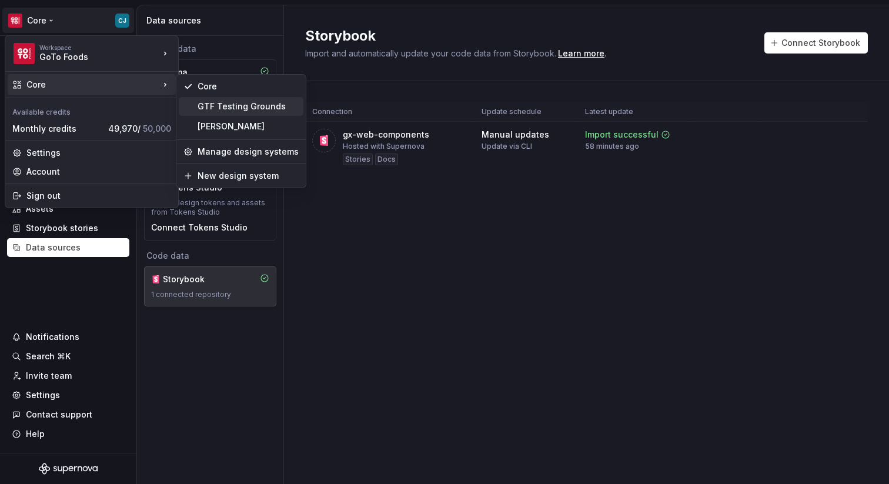
click at [230, 102] on div "GTF Testing Grounds" at bounding box center [248, 107] width 101 height 12
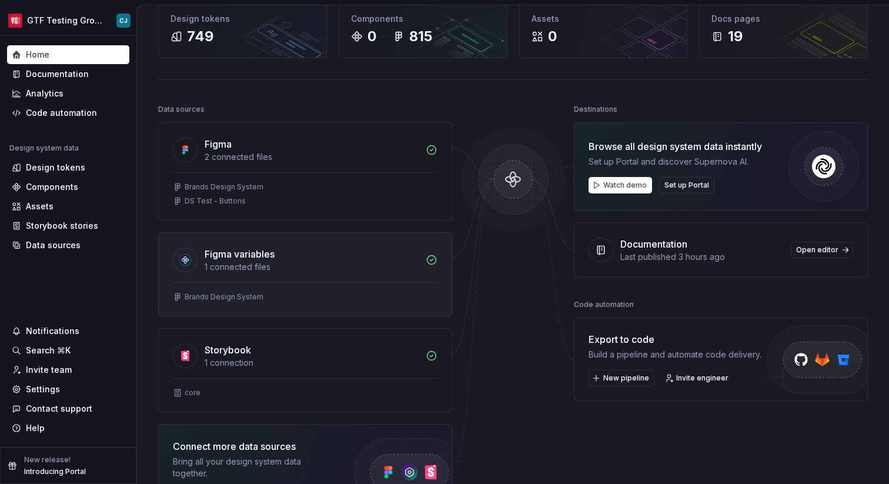
scroll to position [68, 0]
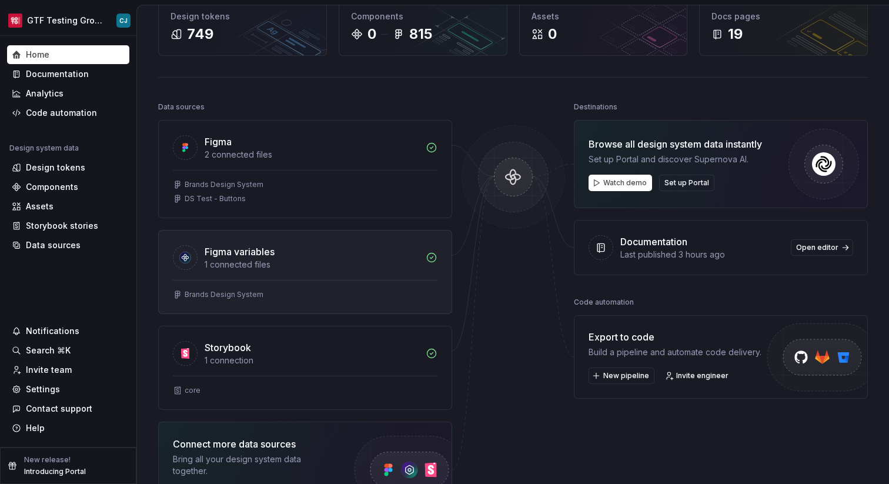
click at [284, 339] on div "Storybook 1 connection" at bounding box center [305, 350] width 293 height 49
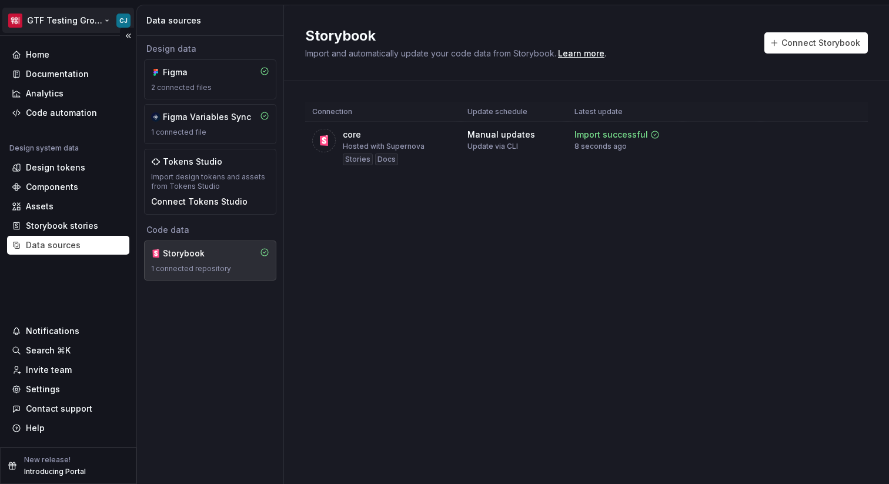
click at [59, 13] on html "GTF Testing Grounds CJ Home Documentation Analytics Code automation Design syst…" at bounding box center [444, 242] width 889 height 484
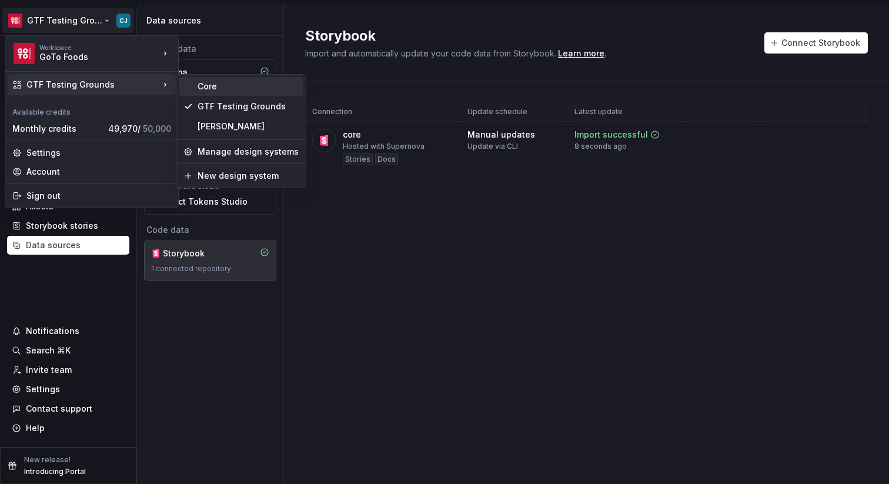
click at [194, 88] on div "Core" at bounding box center [241, 86] width 125 height 19
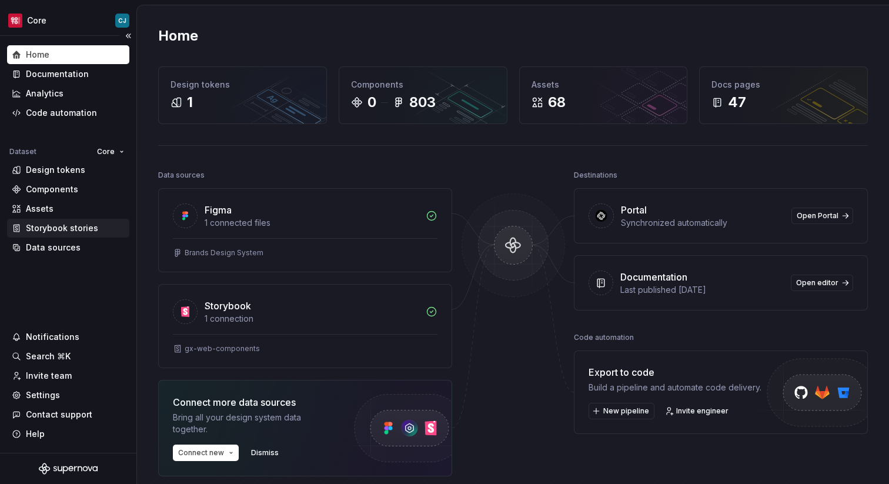
click at [92, 235] on div "Storybook stories" at bounding box center [68, 228] width 122 height 19
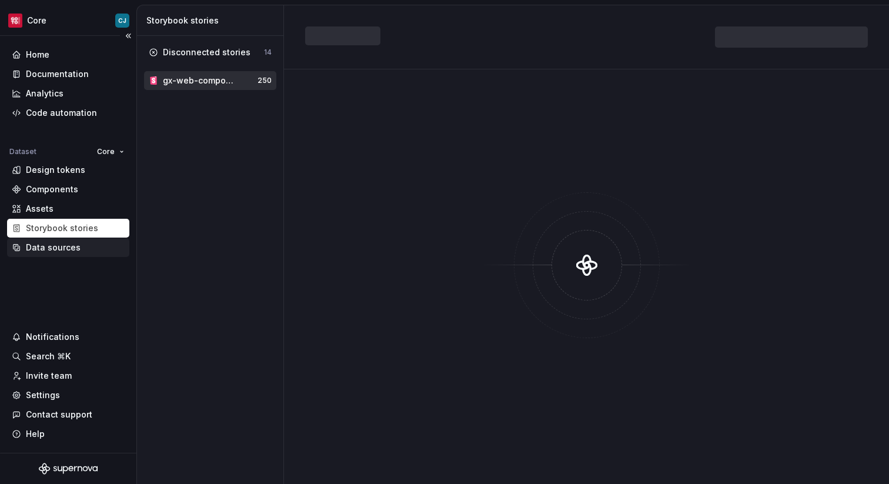
click at [86, 251] on div "Data sources" at bounding box center [68, 248] width 113 height 12
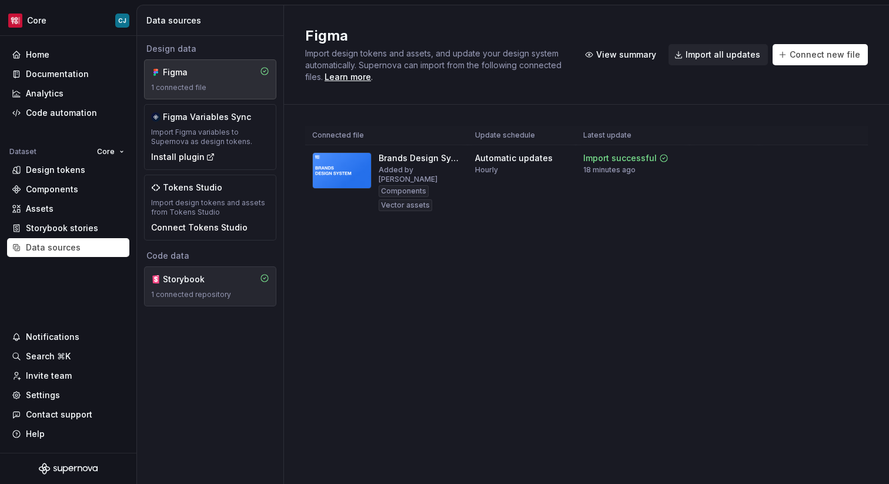
click at [206, 276] on div "Storybook" at bounding box center [191, 280] width 56 height 12
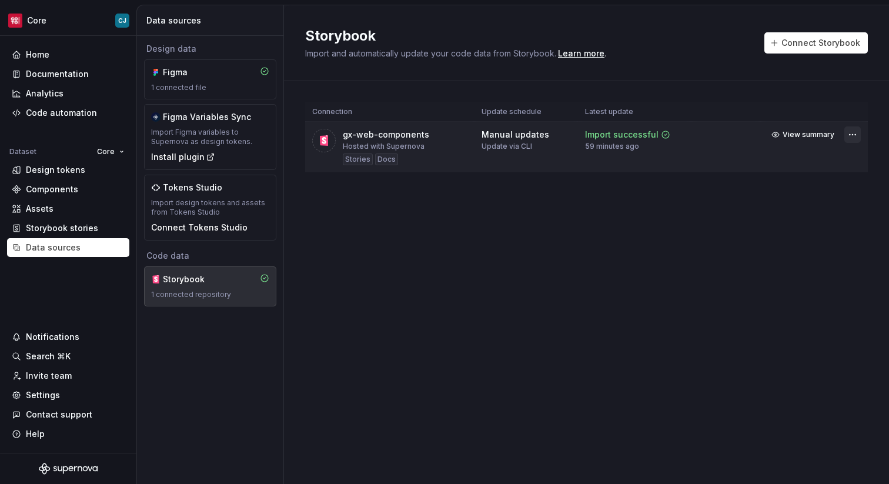
click at [852, 134] on html "Core CJ Home Documentation Analytics Code automation Dataset Core Design tokens…" at bounding box center [444, 242] width 889 height 484
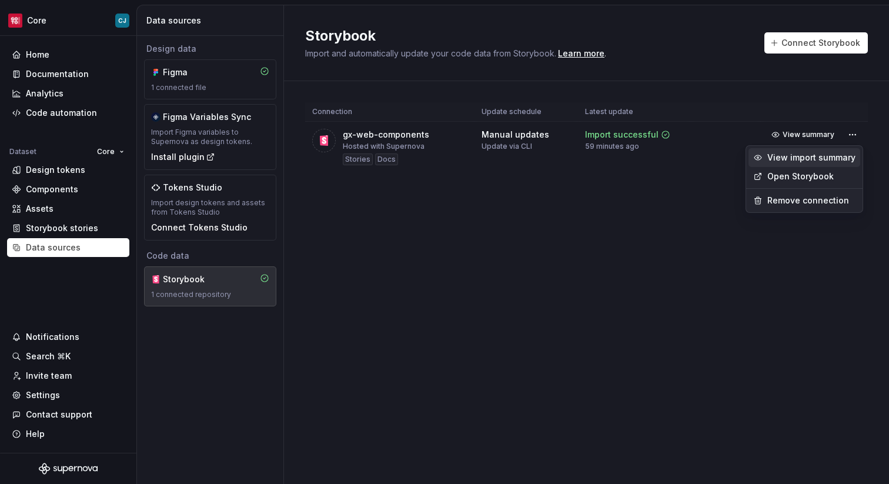
click at [809, 156] on div "View import summary" at bounding box center [812, 158] width 88 height 12
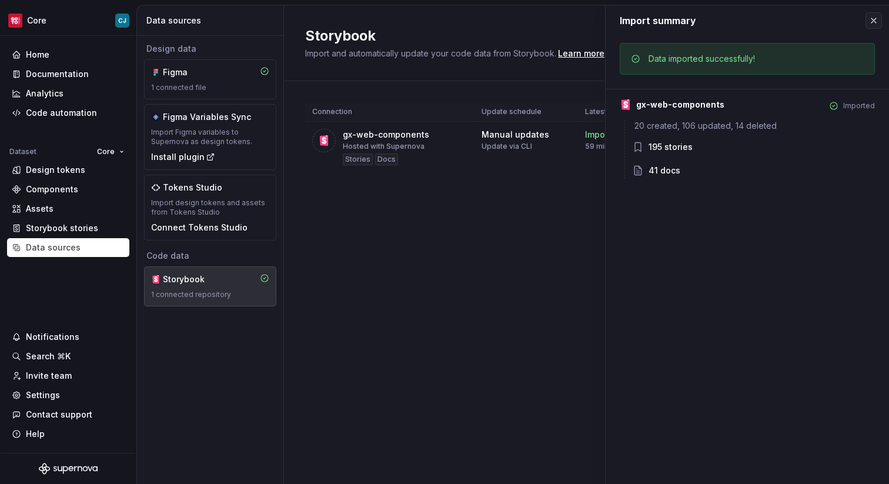
click at [545, 244] on div "Storybook Import and automatically update your code data from Storybook. Learn …" at bounding box center [586, 244] width 605 height 479
click at [876, 19] on button "button" at bounding box center [874, 20] width 16 height 16
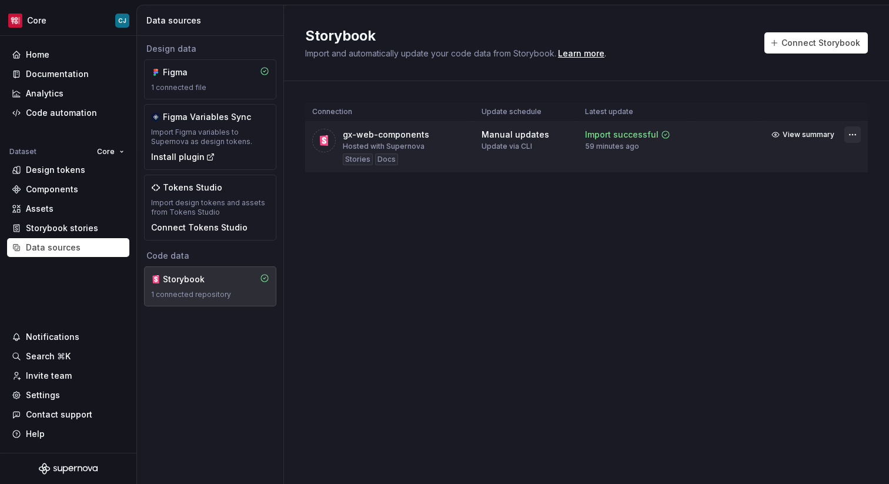
click at [856, 134] on html "Core CJ Home Documentation Analytics Code automation Dataset Core Design tokens…" at bounding box center [444, 242] width 889 height 484
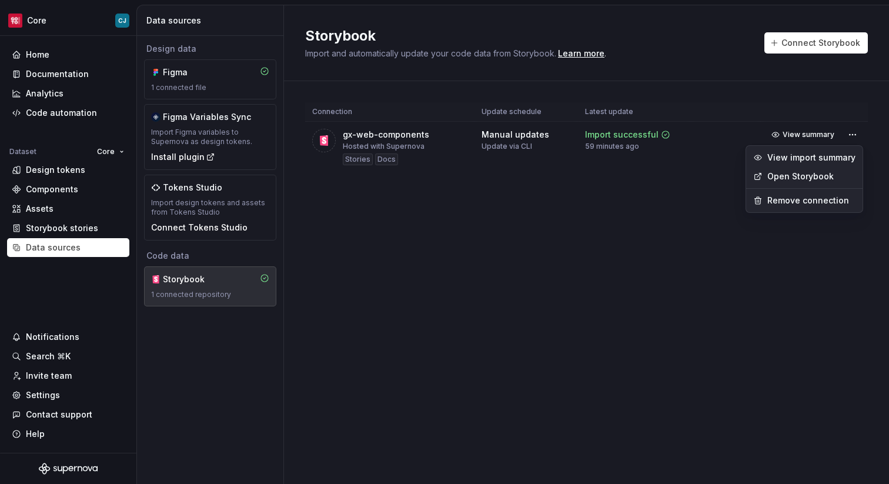
click at [839, 178] on link "Open Storybook" at bounding box center [812, 177] width 88 height 12
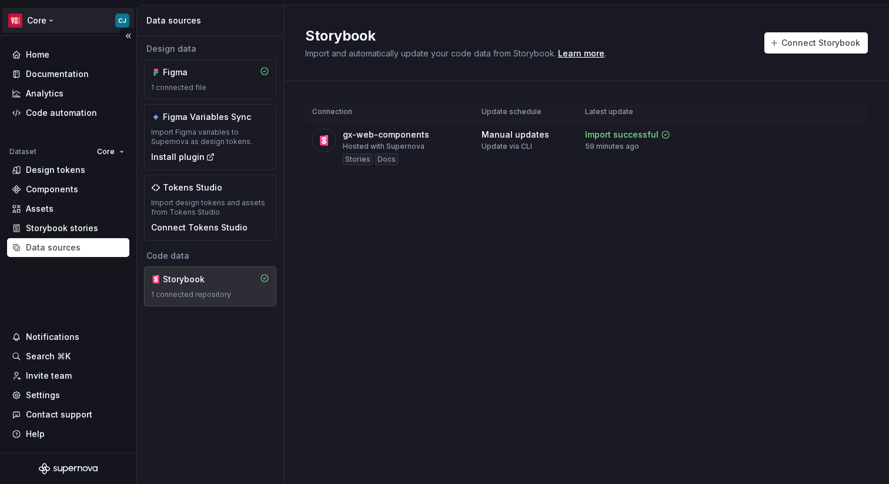
click at [65, 19] on html "Core CJ Home Documentation Analytics Code automation Dataset Core Design tokens…" at bounding box center [444, 242] width 889 height 484
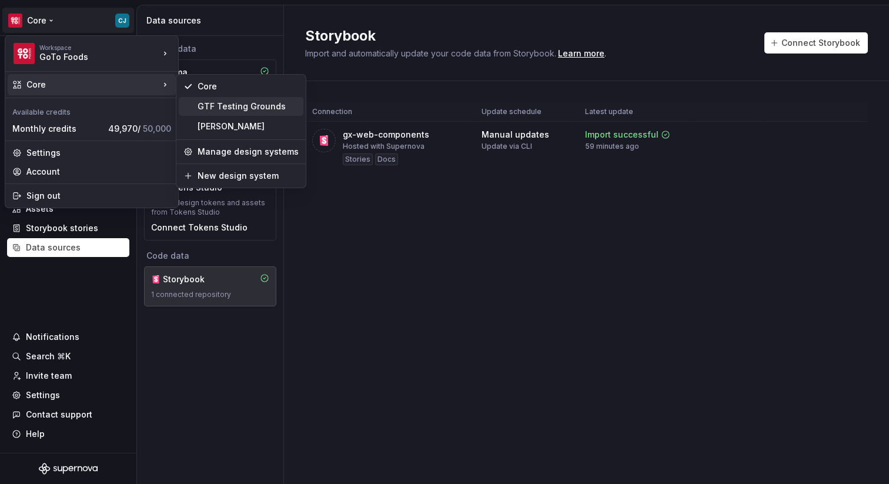
click at [244, 105] on div "GTF Testing Grounds" at bounding box center [248, 107] width 101 height 12
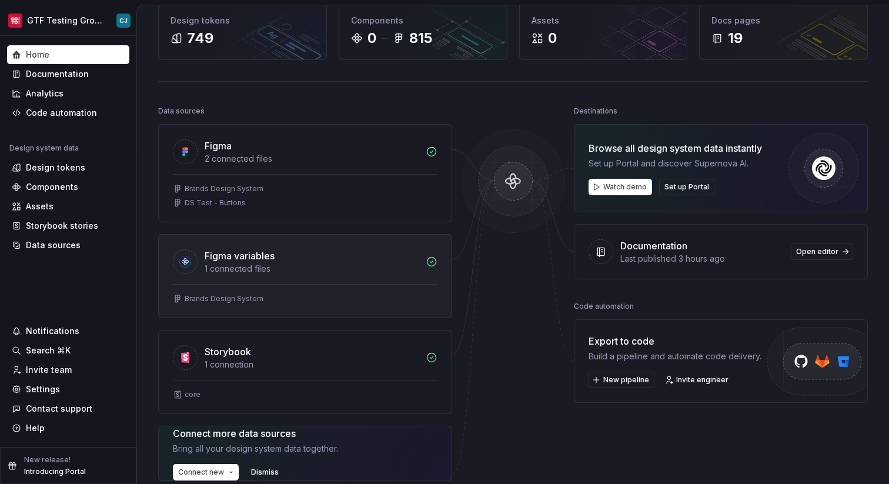
scroll to position [74, 0]
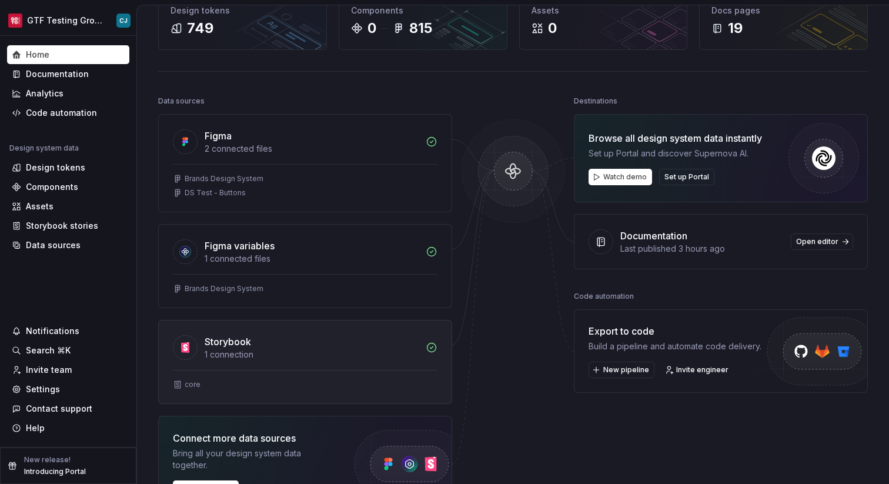
click at [255, 344] on div "Storybook" at bounding box center [312, 342] width 214 height 14
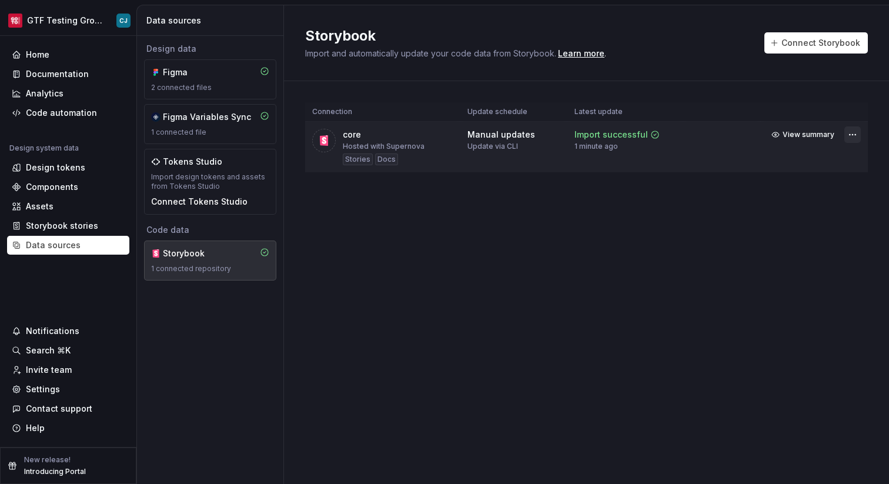
click at [849, 136] on html "GTF Testing Grounds CJ Home Documentation Analytics Code automation Design syst…" at bounding box center [444, 242] width 889 height 484
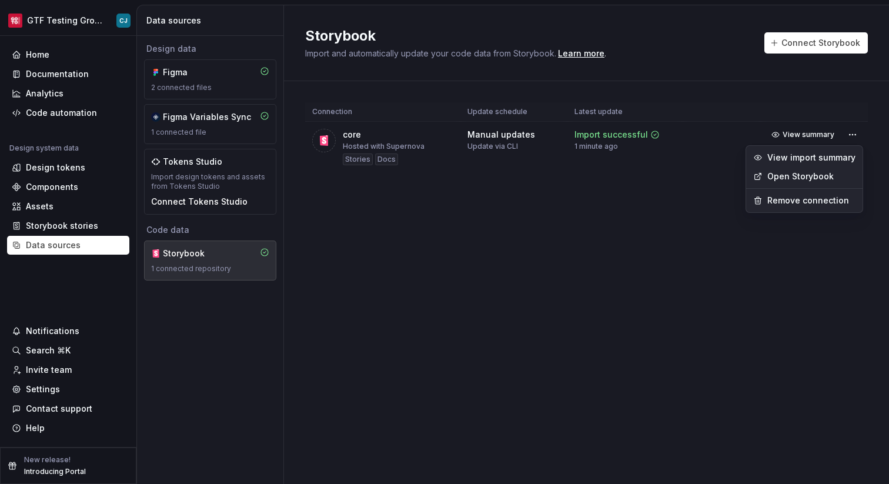
click at [825, 175] on link "Open Storybook" at bounding box center [812, 177] width 88 height 12
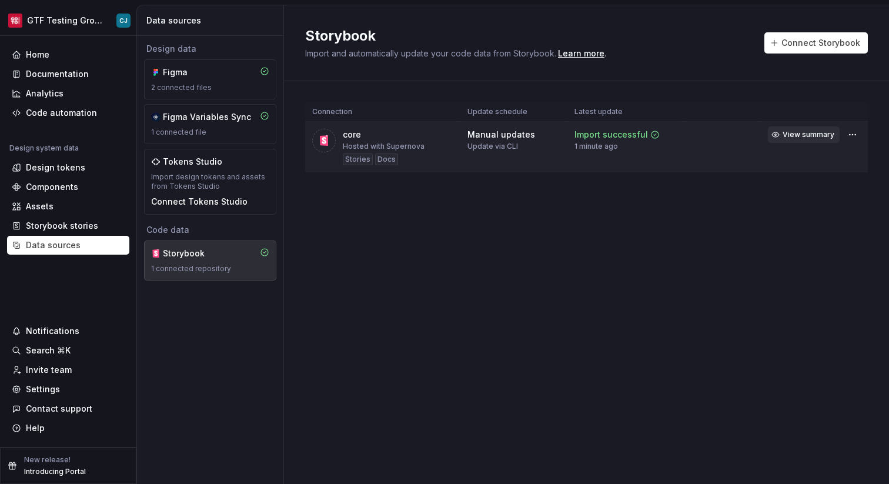
click at [819, 133] on span "View summary" at bounding box center [809, 134] width 52 height 9
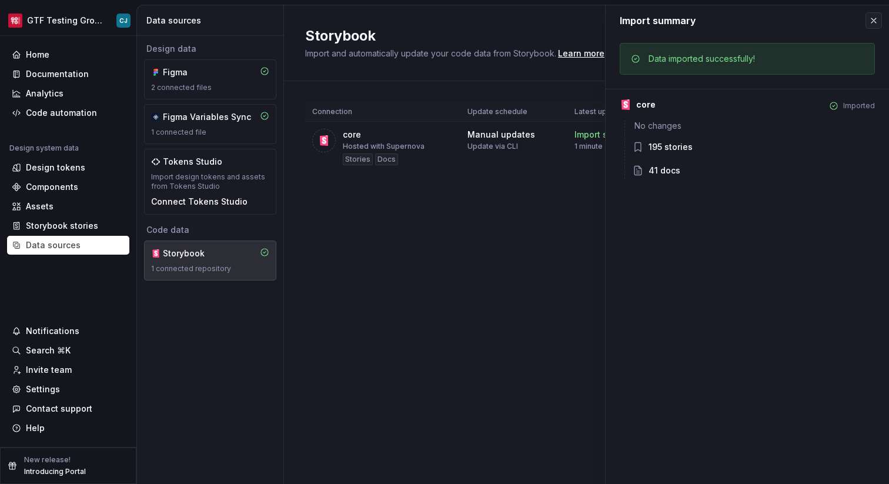
click at [567, 185] on div "Connection Update schedule Latest update core Hosted with Supernova Stories Doc…" at bounding box center [586, 149] width 563 height 136
click at [876, 12] on div "Import summary Import summary Data imported successfully! core Imported No chan…" at bounding box center [747, 244] width 284 height 479
click at [875, 23] on button "button" at bounding box center [874, 20] width 16 height 16
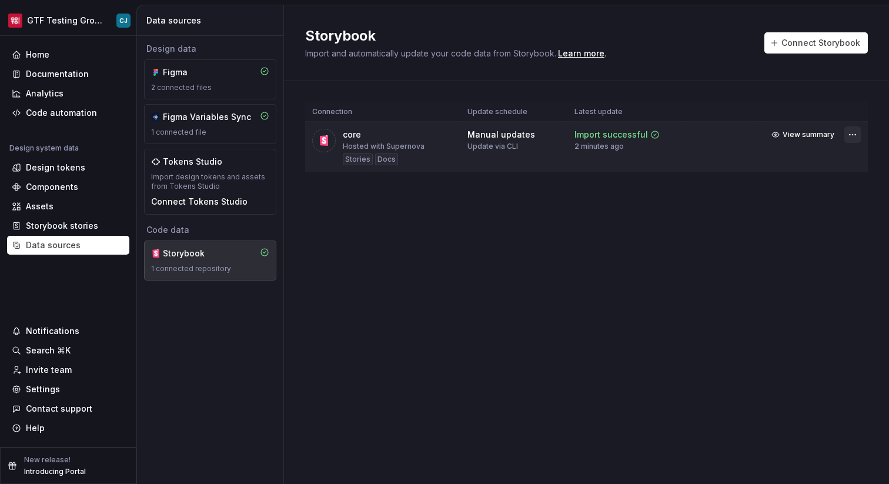
click at [857, 133] on html "GTF Testing Grounds CJ Home Documentation Analytics Code automation Design syst…" at bounding box center [444, 242] width 889 height 484
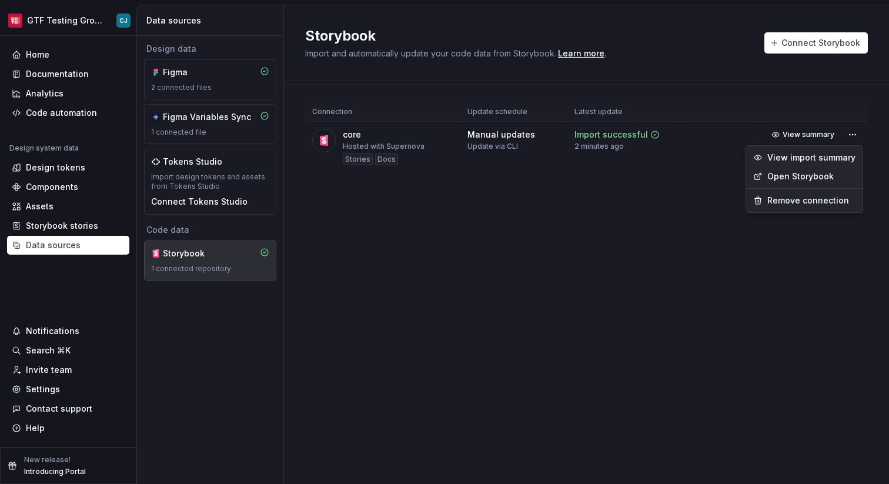
click at [808, 178] on link "Open Storybook" at bounding box center [812, 177] width 88 height 12
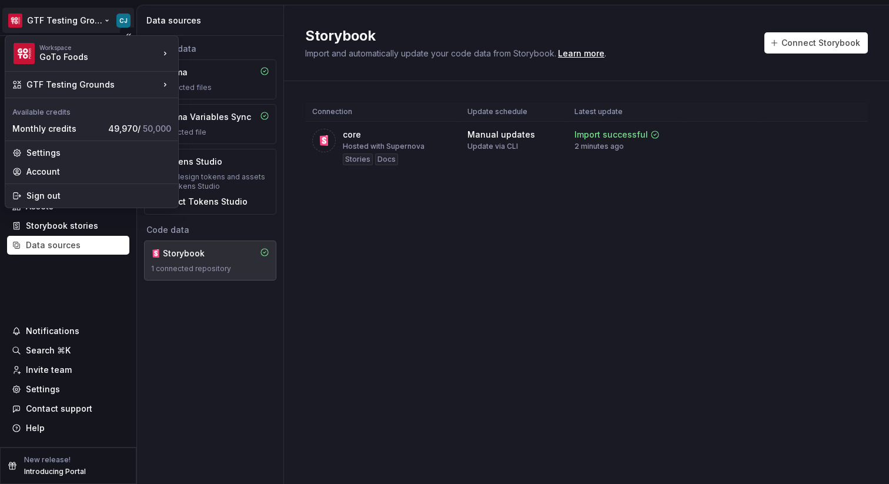
click at [61, 17] on html "GTF Testing Grounds CJ Home Documentation Analytics Code automation Design syst…" at bounding box center [444, 242] width 889 height 484
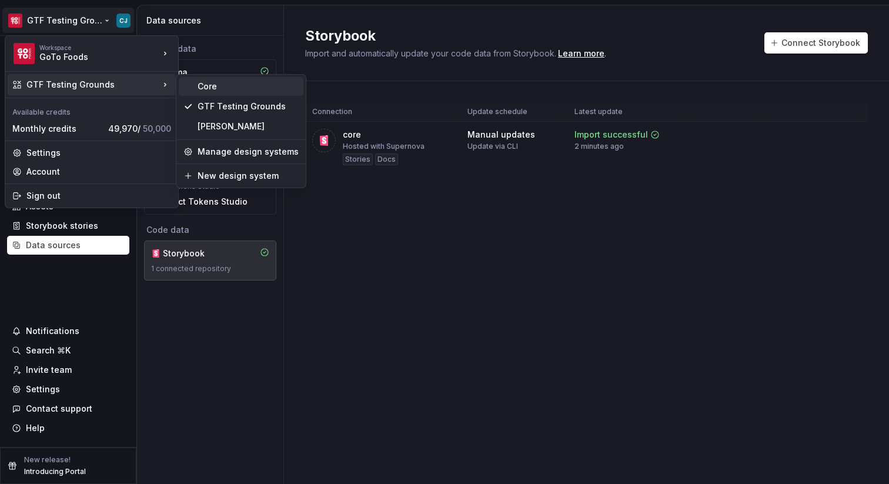
click at [224, 86] on div "Core" at bounding box center [248, 87] width 101 height 12
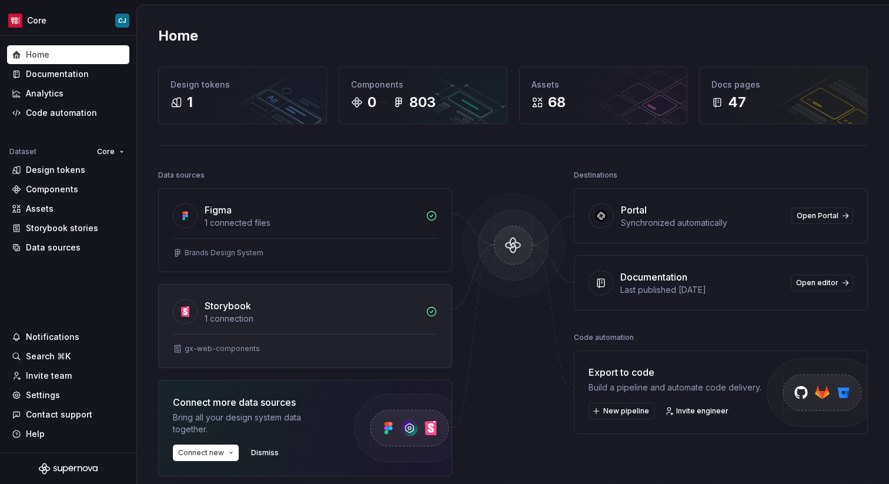
click at [329, 326] on div "Storybook 1 connection" at bounding box center [305, 309] width 293 height 49
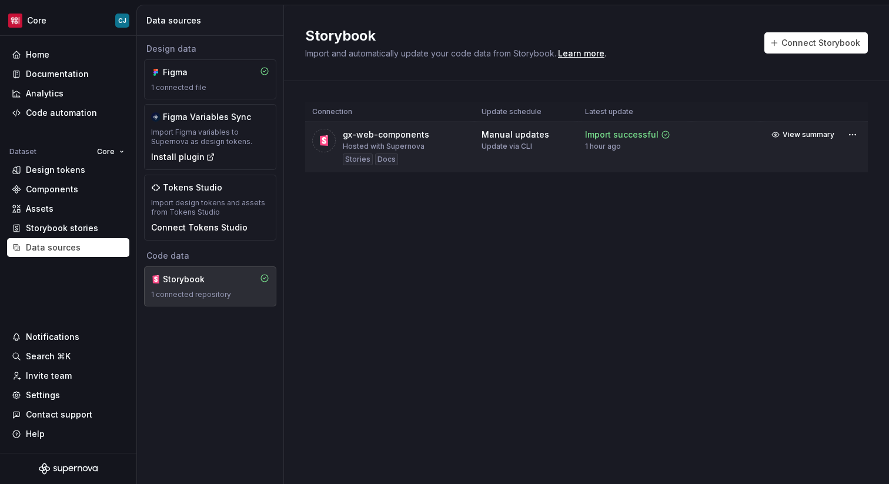
click at [863, 132] on td "View summary" at bounding box center [814, 135] width 107 height 26
click at [859, 135] on html "Core CJ Home Documentation Analytics Code automation Dataset Core Design tokens…" at bounding box center [444, 242] width 889 height 484
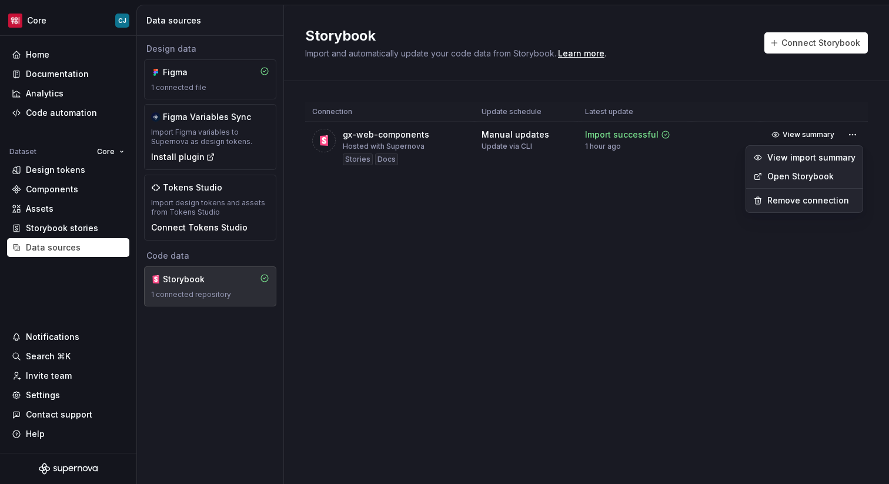
click at [842, 175] on link "Open Storybook" at bounding box center [812, 177] width 88 height 12
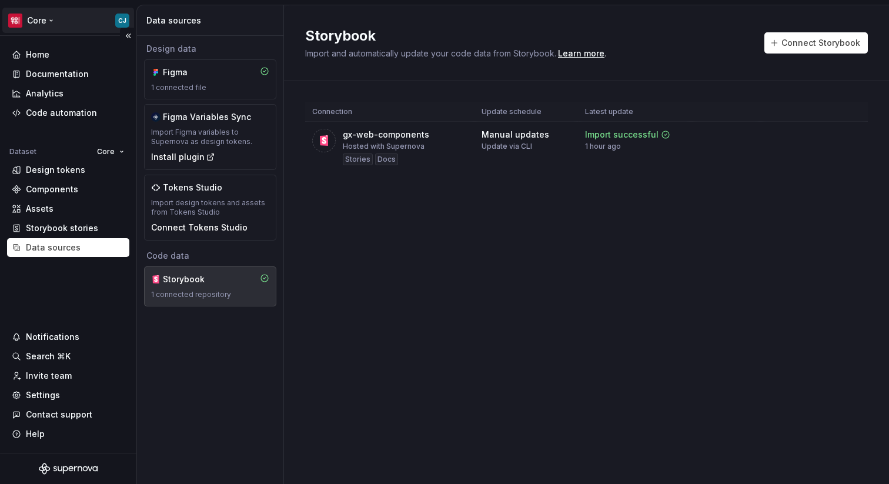
click at [54, 20] on html "Core CJ Home Documentation Analytics Code automation Dataset Core Design tokens…" at bounding box center [444, 242] width 889 height 484
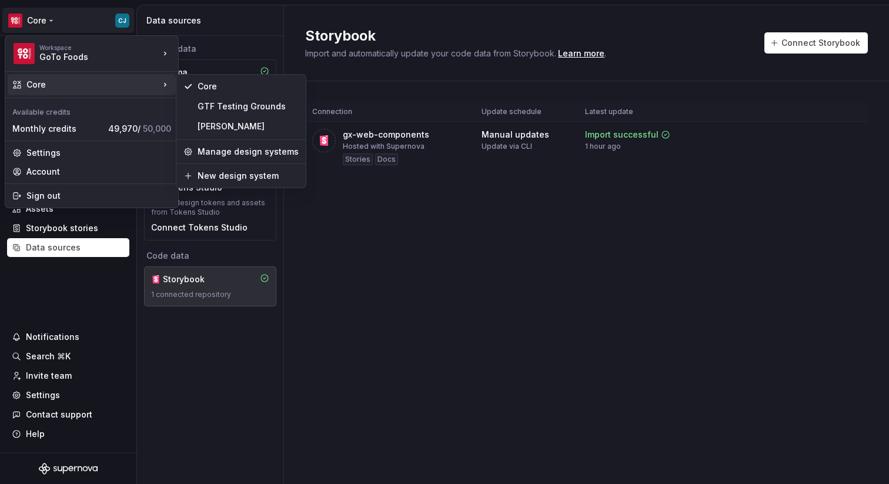
click at [97, 85] on div "Core" at bounding box center [92, 85] width 133 height 12
click at [266, 108] on div "GTF Testing Grounds" at bounding box center [248, 107] width 101 height 12
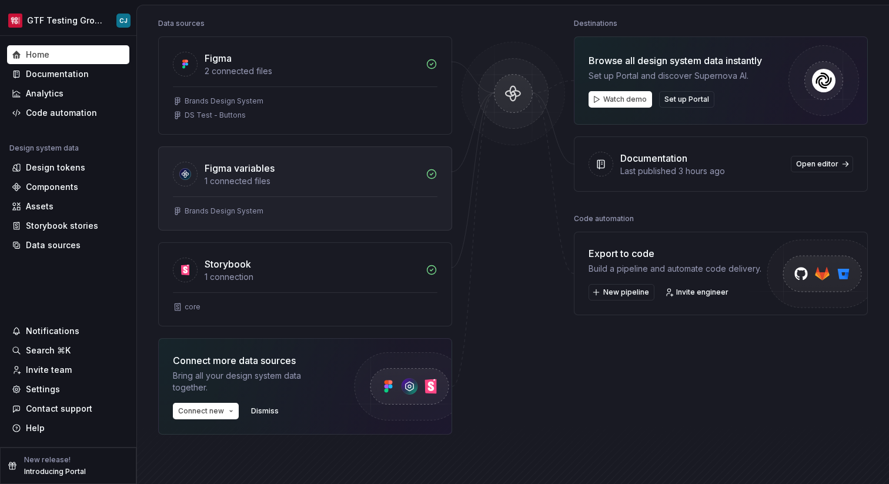
scroll to position [158, 0]
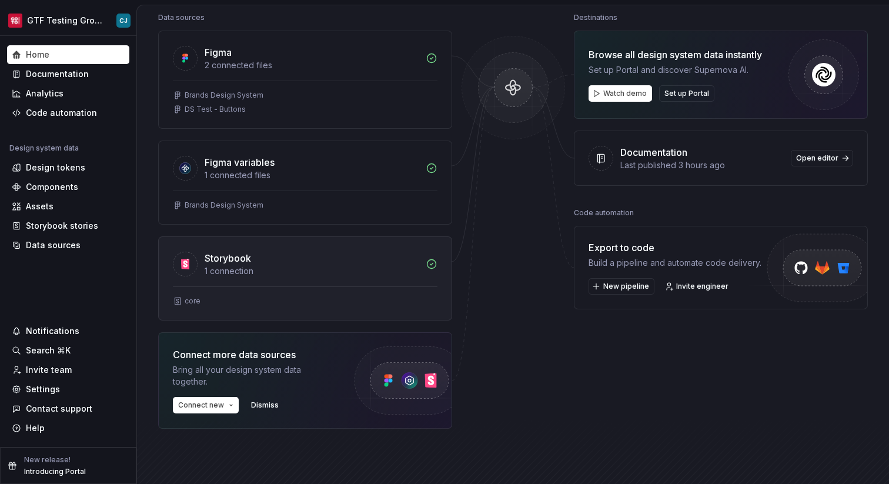
click at [364, 286] on div at bounding box center [305, 286] width 265 height 1
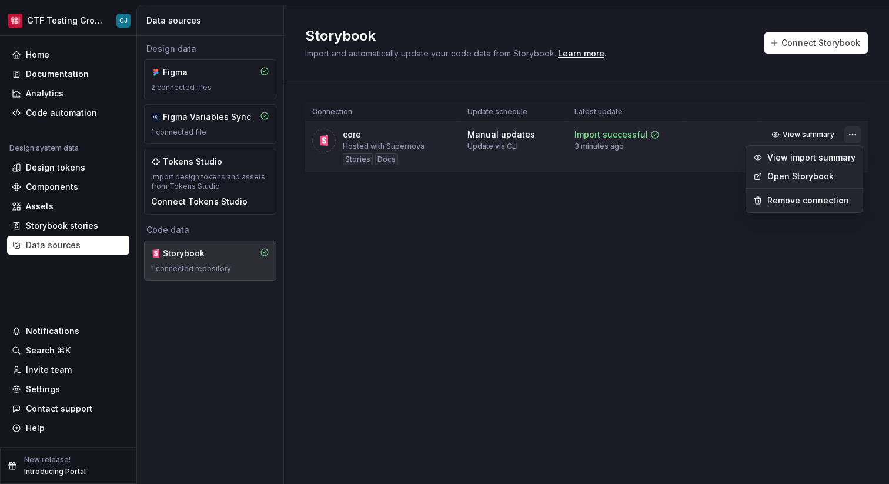
click at [854, 136] on html "GTF Testing Grounds CJ Home Documentation Analytics Code automation Design syst…" at bounding box center [444, 242] width 889 height 484
click at [816, 208] on div "Remove connection" at bounding box center [805, 200] width 112 height 19
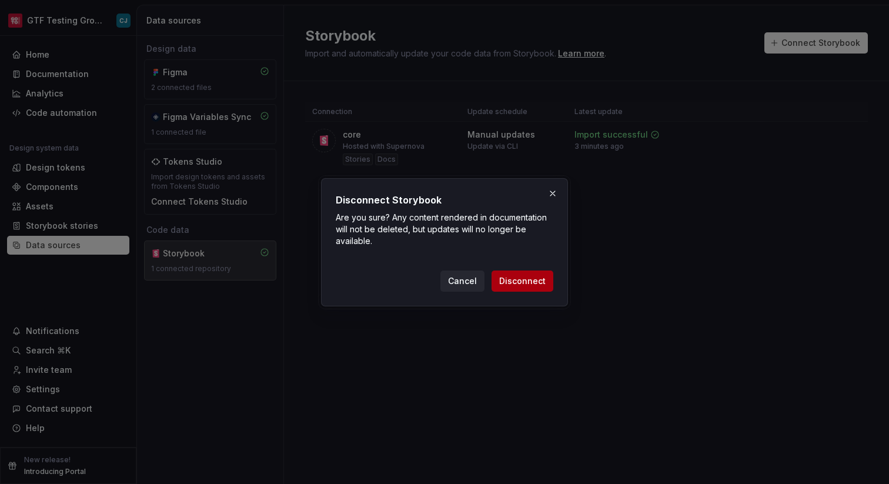
click at [534, 286] on span "Disconnect" at bounding box center [522, 281] width 46 height 12
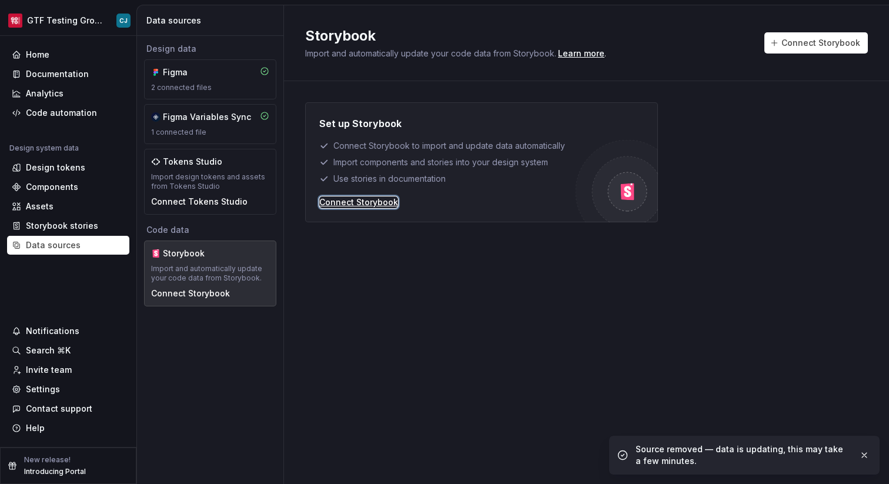
click at [380, 203] on div "Connect Storybook" at bounding box center [358, 202] width 79 height 12
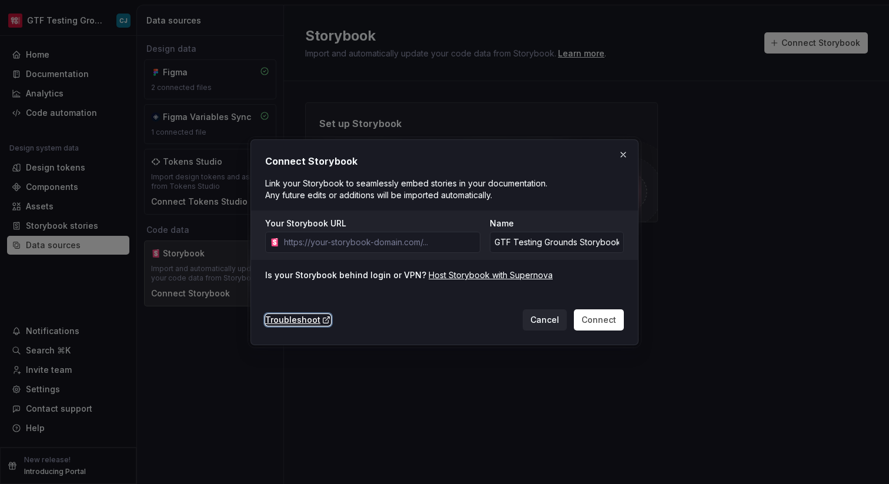
click at [307, 319] on div "Troubleshoot" at bounding box center [298, 320] width 66 height 12
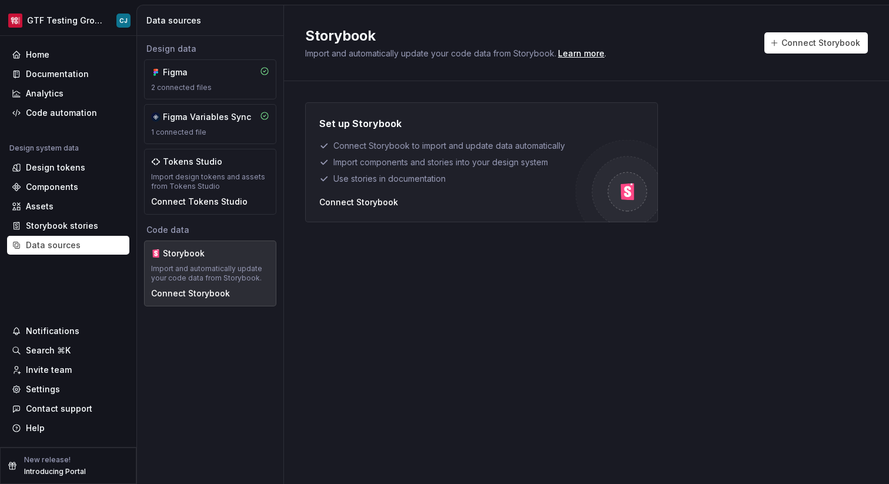
click at [604, 305] on div "Storybook Import and automatically update your code data from Storybook. Learn …" at bounding box center [586, 244] width 605 height 479
click at [62, 246] on div "Data sources" at bounding box center [53, 245] width 55 height 12
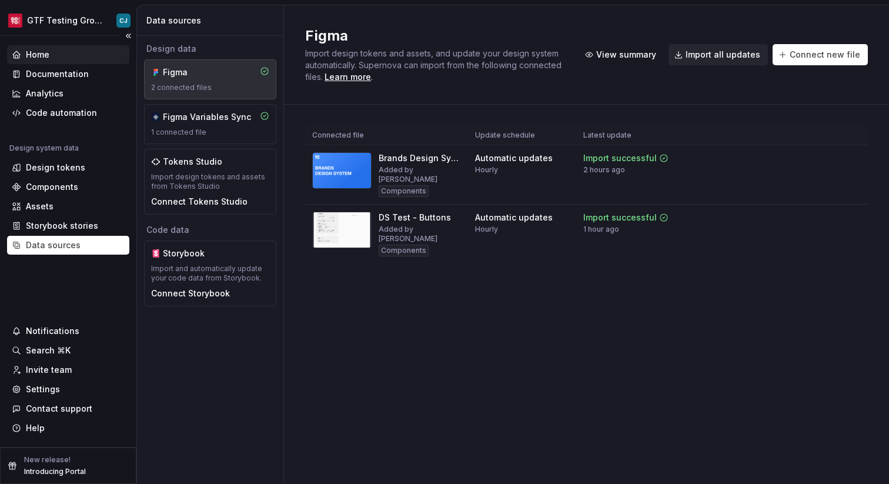
click at [44, 52] on div "Home" at bounding box center [38, 55] width 24 height 12
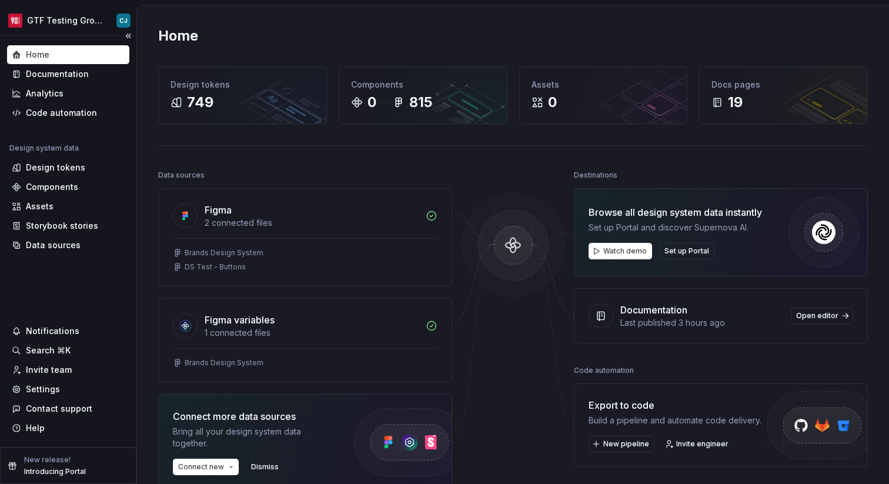
click at [44, 54] on div "Home" at bounding box center [38, 55] width 24 height 12
click at [63, 57] on div "Home" at bounding box center [68, 55] width 113 height 12
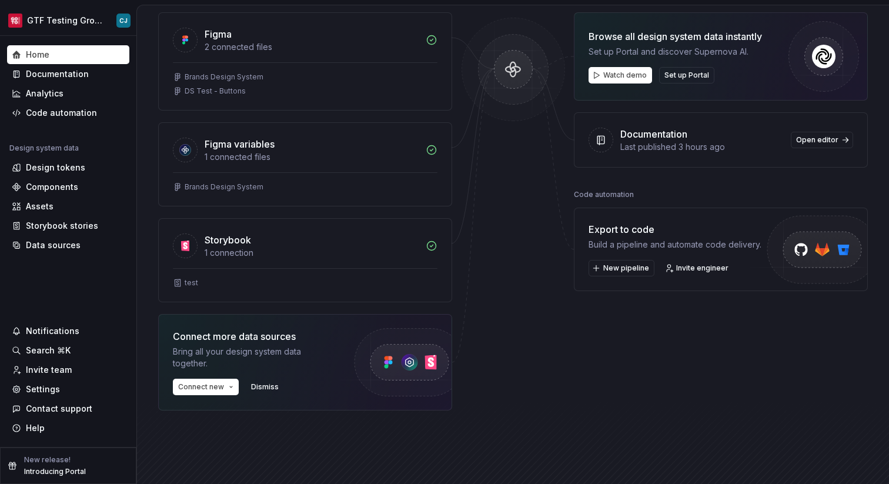
scroll to position [185, 0]
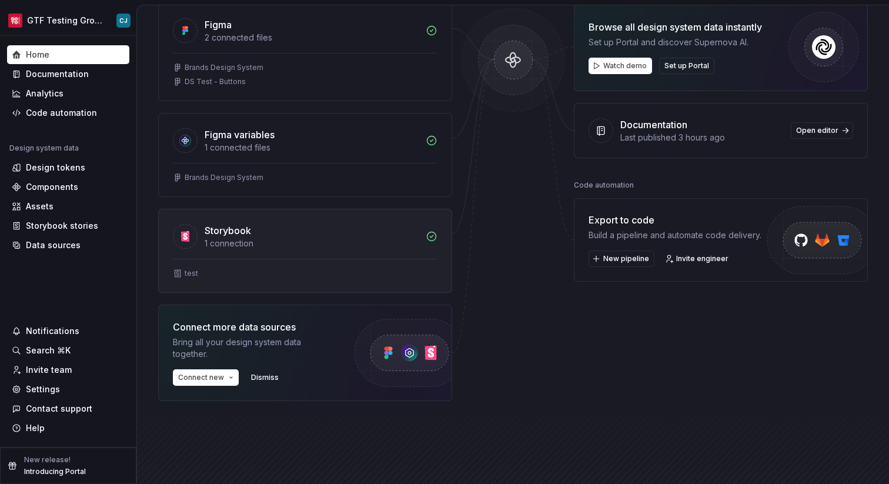
click at [360, 269] on div "test" at bounding box center [305, 273] width 265 height 9
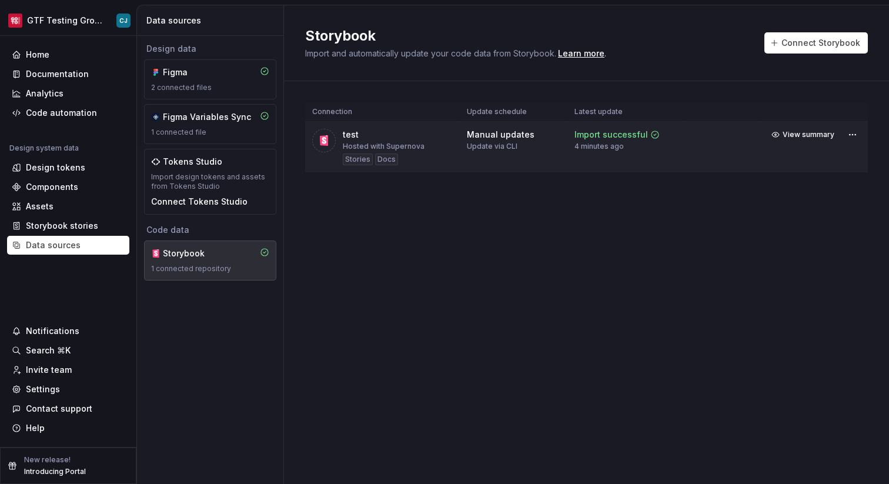
click at [355, 142] on div "Hosted with Supernova" at bounding box center [384, 146] width 82 height 9
click at [826, 133] on span "View summary" at bounding box center [809, 134] width 52 height 9
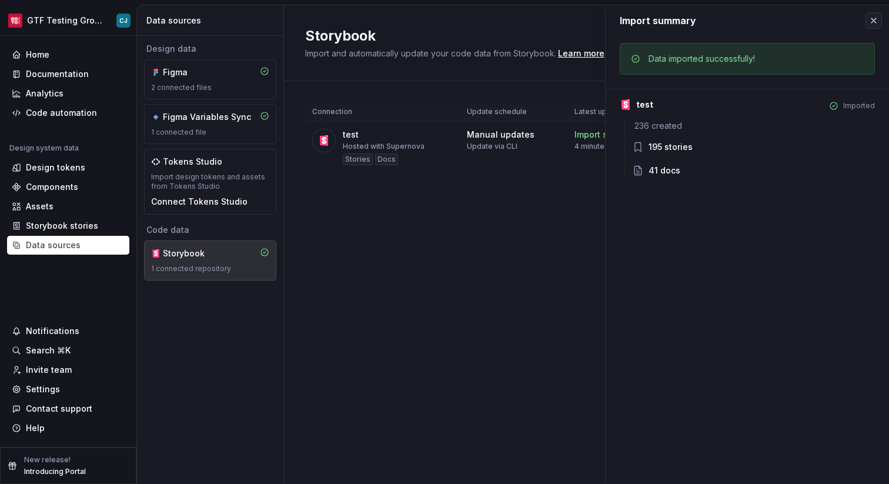
click at [526, 197] on div "Connection Update schedule Latest update test Hosted with Supernova Stories Doc…" at bounding box center [586, 149] width 563 height 136
click at [877, 24] on button "button" at bounding box center [874, 20] width 16 height 16
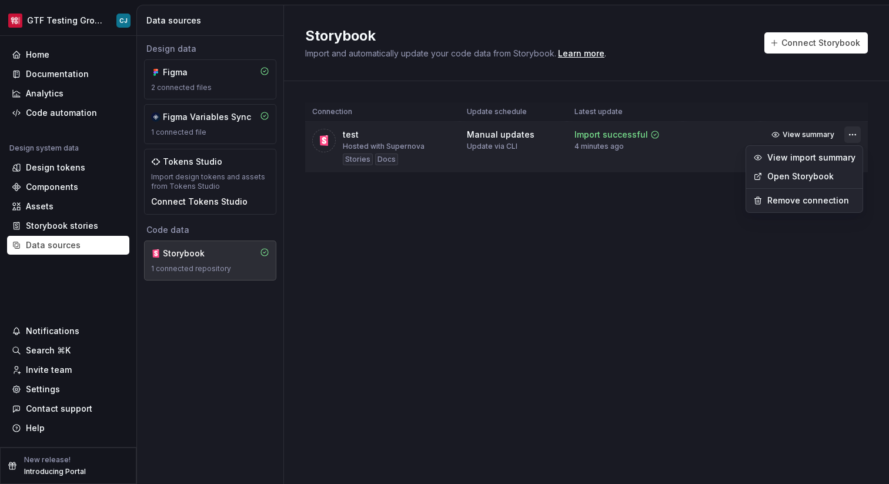
click at [859, 134] on html "GTF Testing Grounds CJ Home Documentation Analytics Code automation Design syst…" at bounding box center [444, 242] width 889 height 484
click at [822, 176] on link "Open Storybook" at bounding box center [812, 177] width 88 height 12
